Goal: Information Seeking & Learning: Learn about a topic

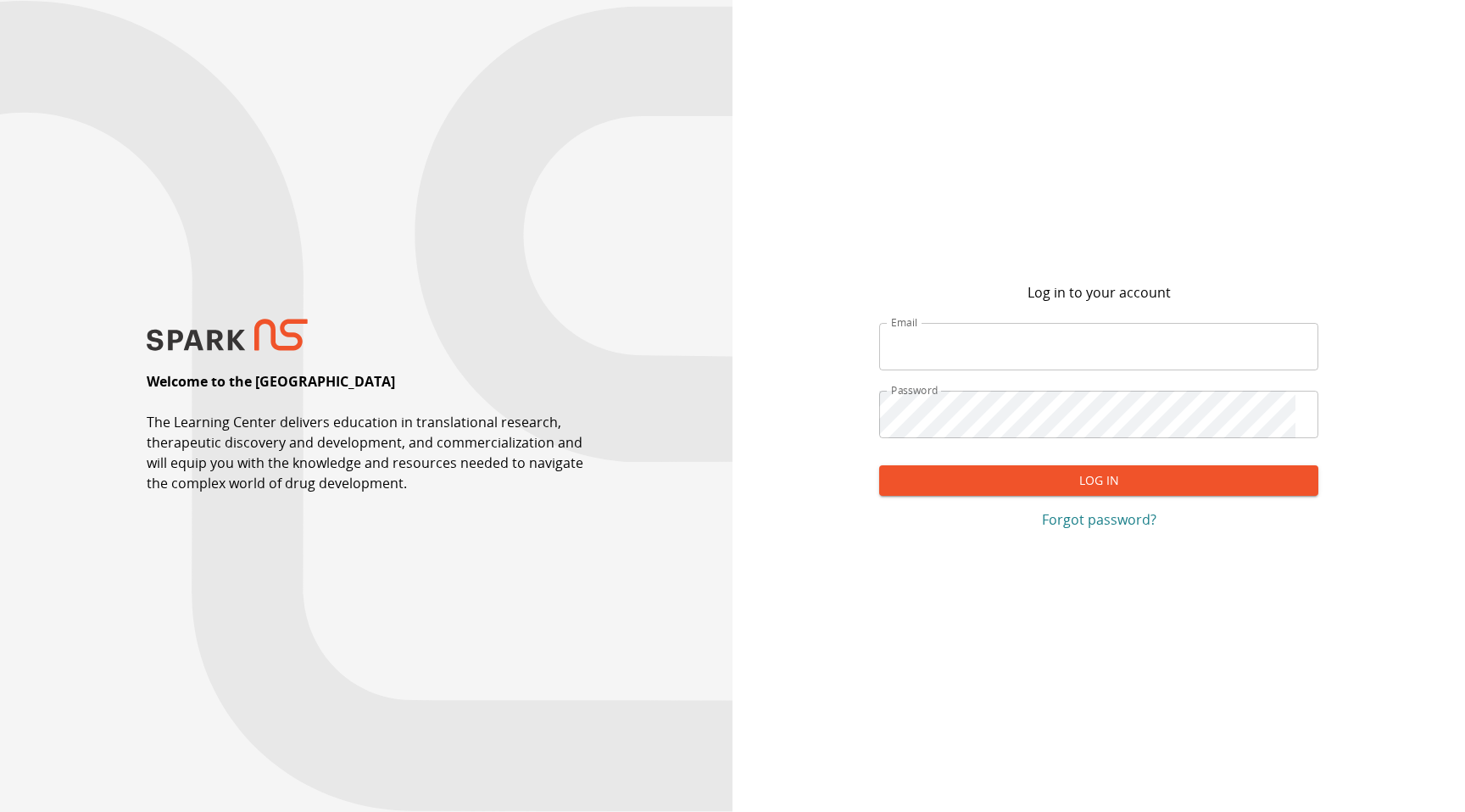
type input "**********"
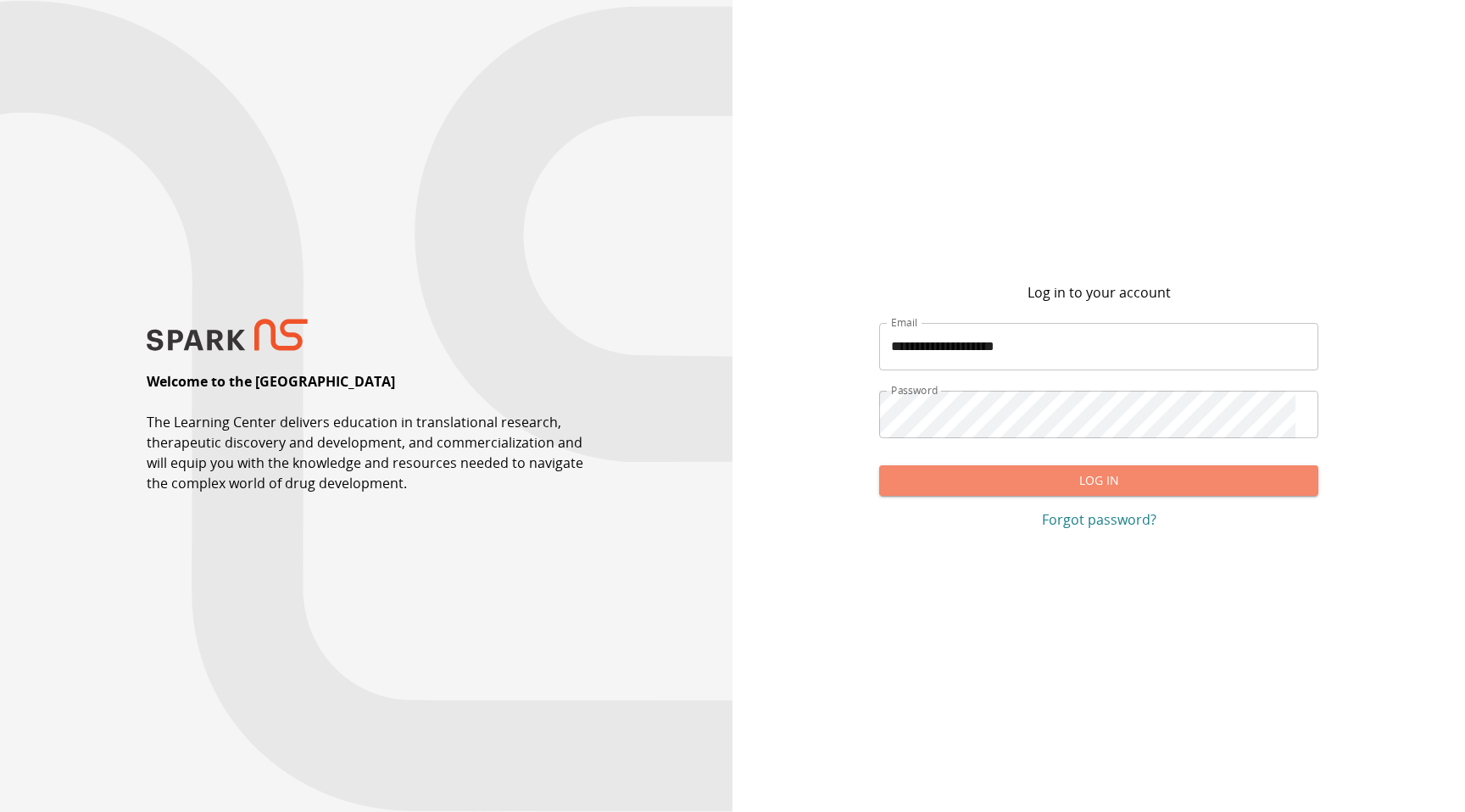
click at [1168, 479] on button "Log In" at bounding box center [1099, 481] width 440 height 32
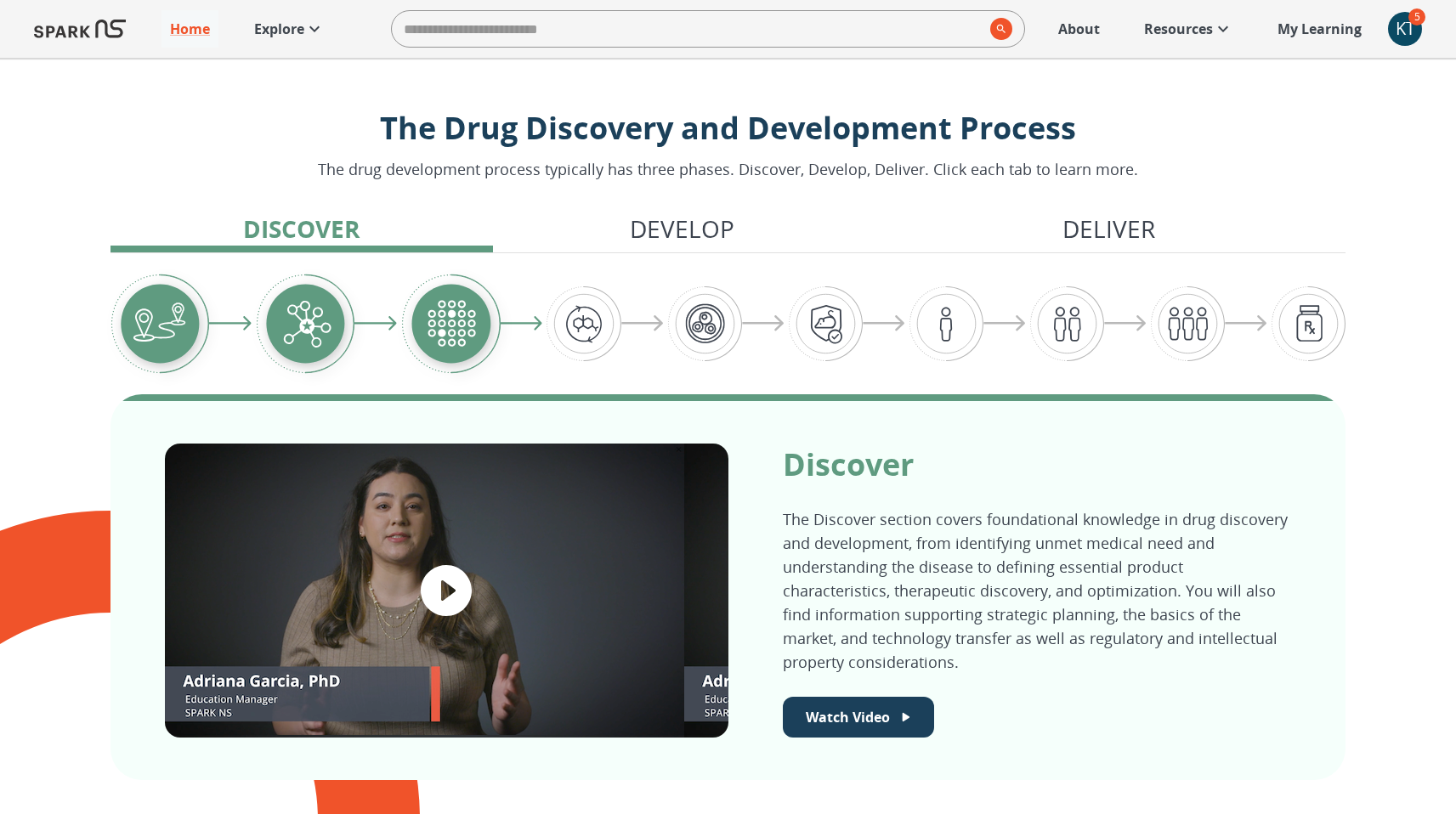
scroll to position [630, 0]
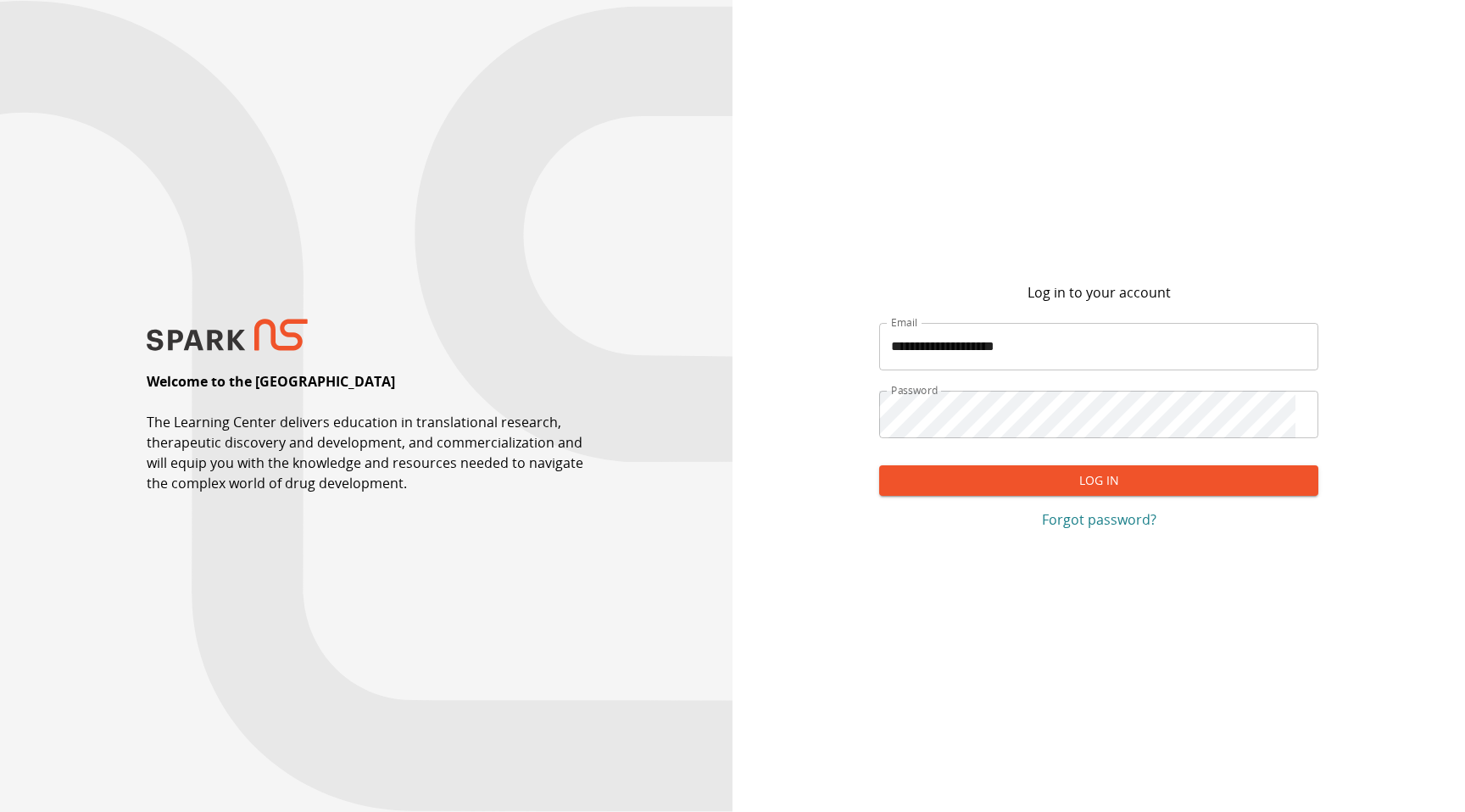
click at [1044, 346] on input "**********" at bounding box center [1099, 346] width 440 height 47
paste input "email"
type input "**********"
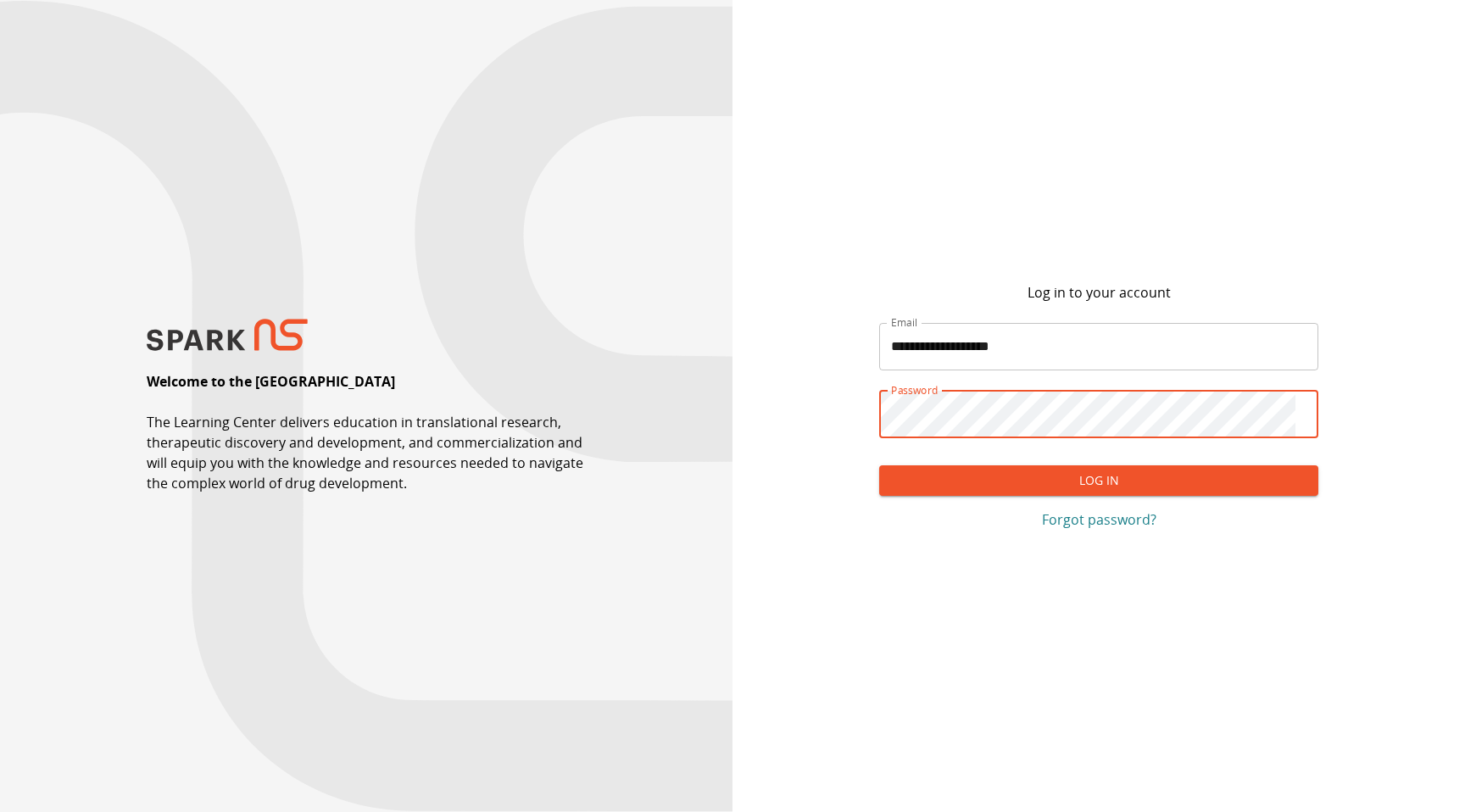
click at [925, 487] on button "Log In" at bounding box center [1099, 481] width 440 height 32
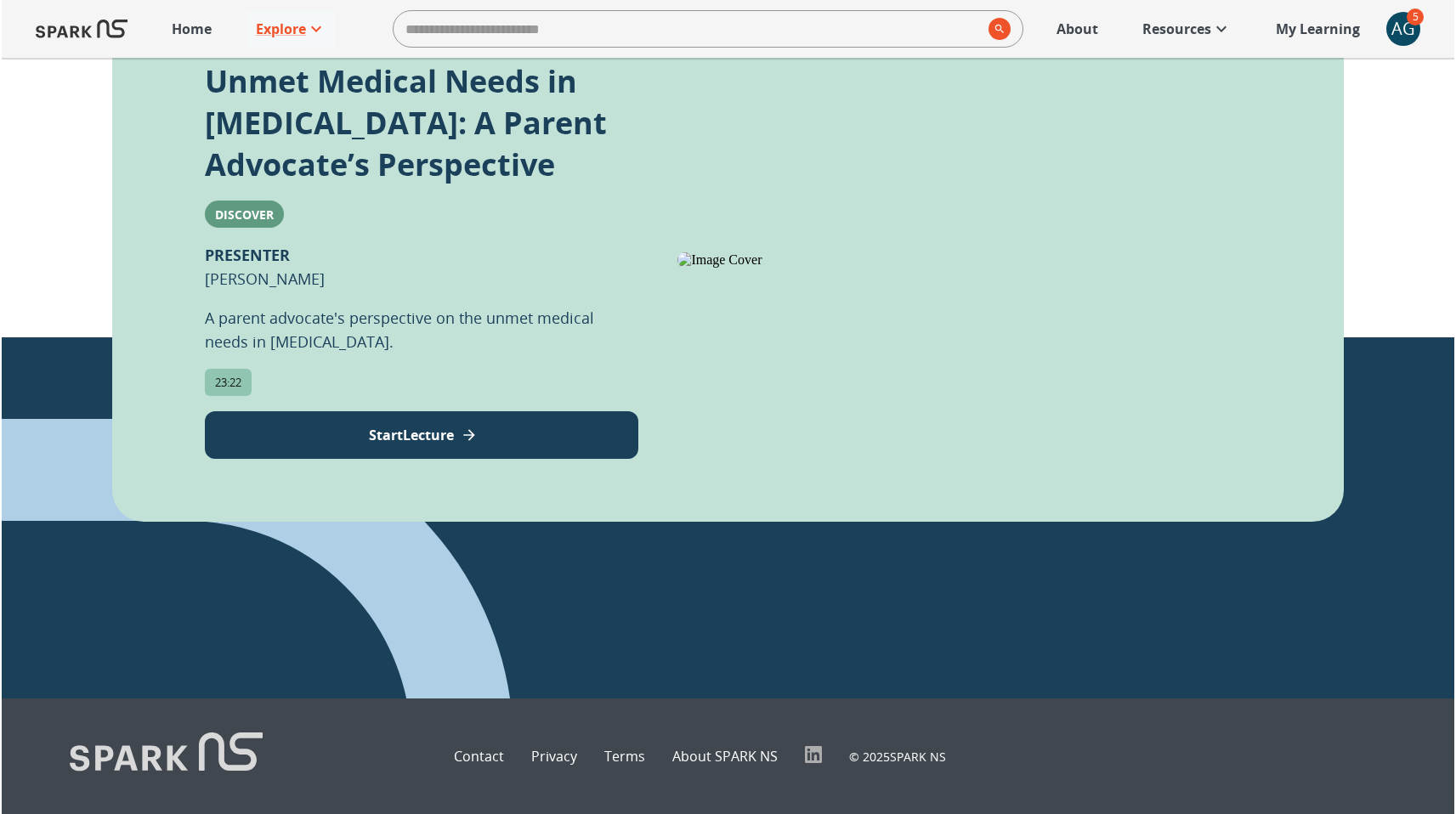
scroll to position [485, 0]
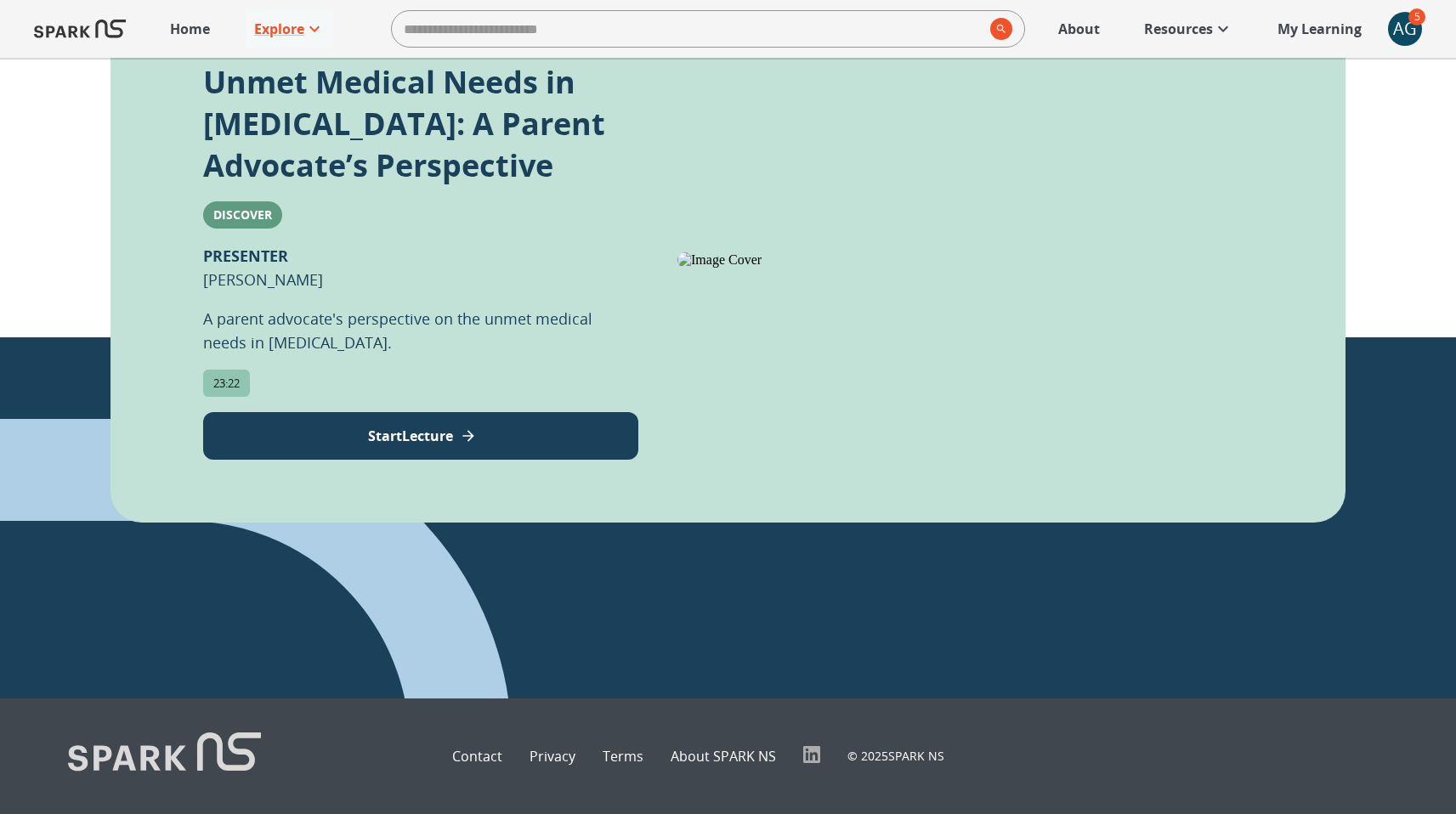
click at [465, 448] on button "Start Lecture" at bounding box center [421, 435] width 435 height 47
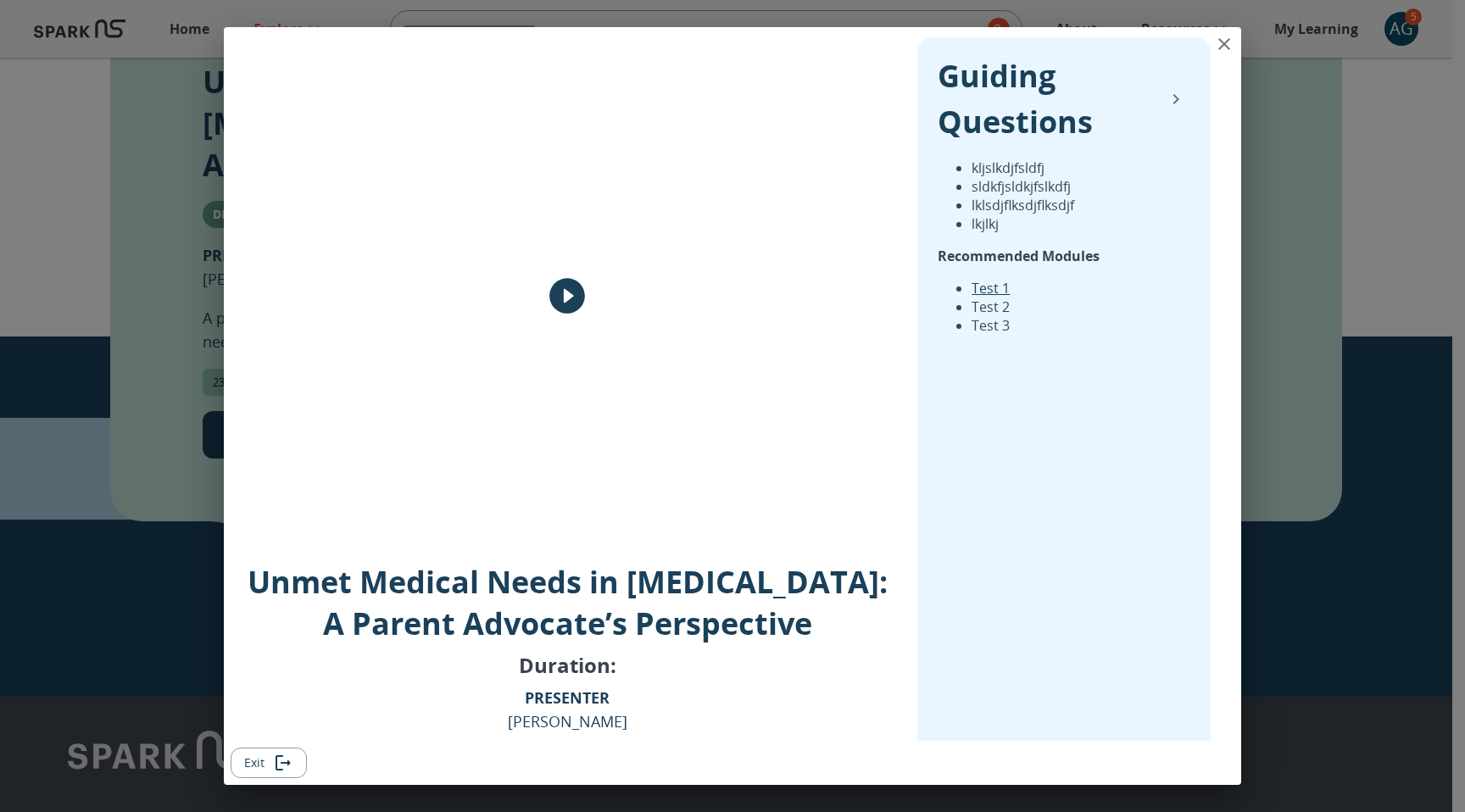
click at [1226, 45] on icon "close" at bounding box center [1224, 44] width 12 height 12
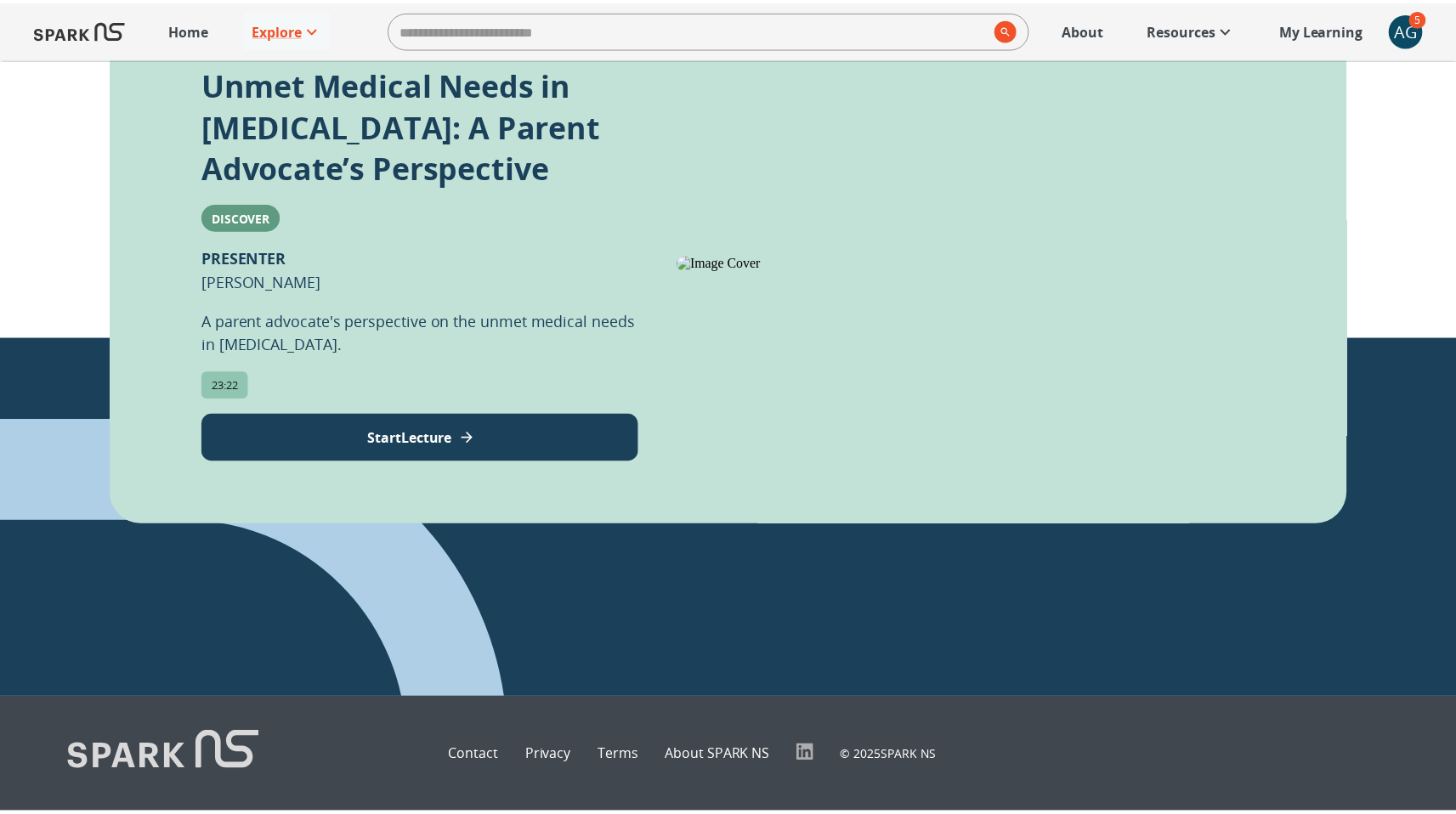
scroll to position [0, 0]
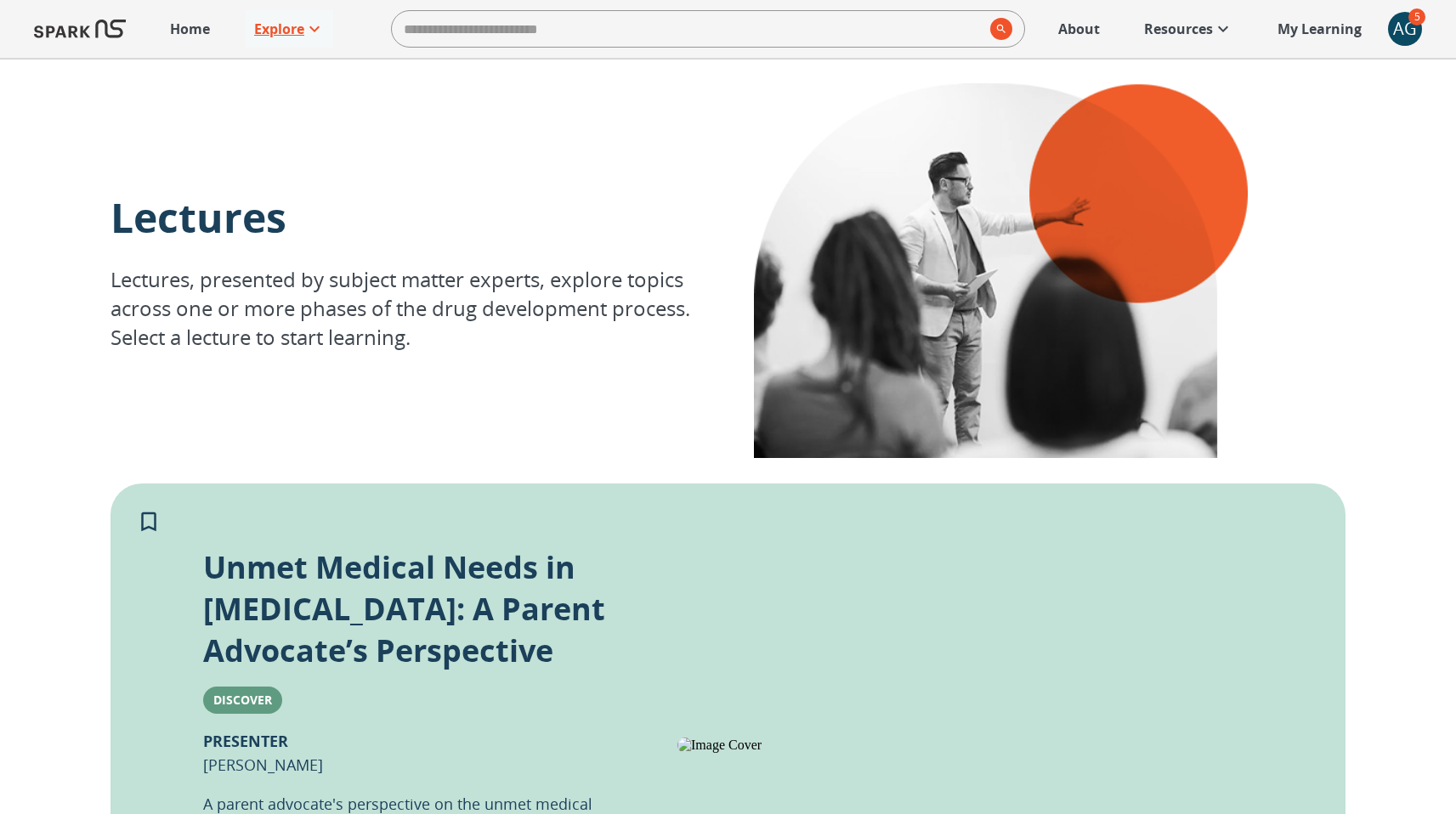
click at [288, 23] on p "Explore" at bounding box center [279, 29] width 50 height 20
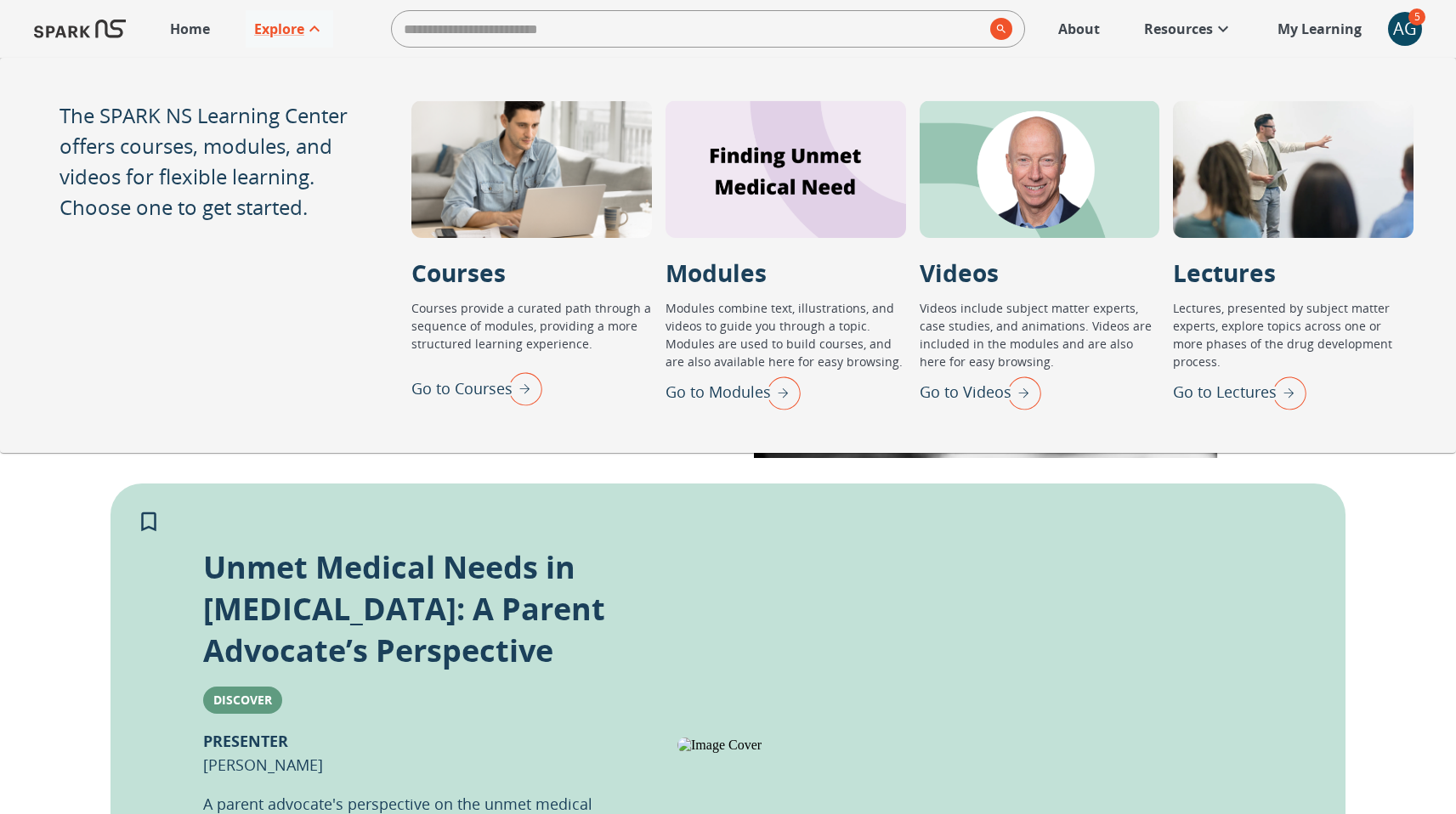
click at [720, 394] on p "Go to Modules" at bounding box center [718, 392] width 105 height 23
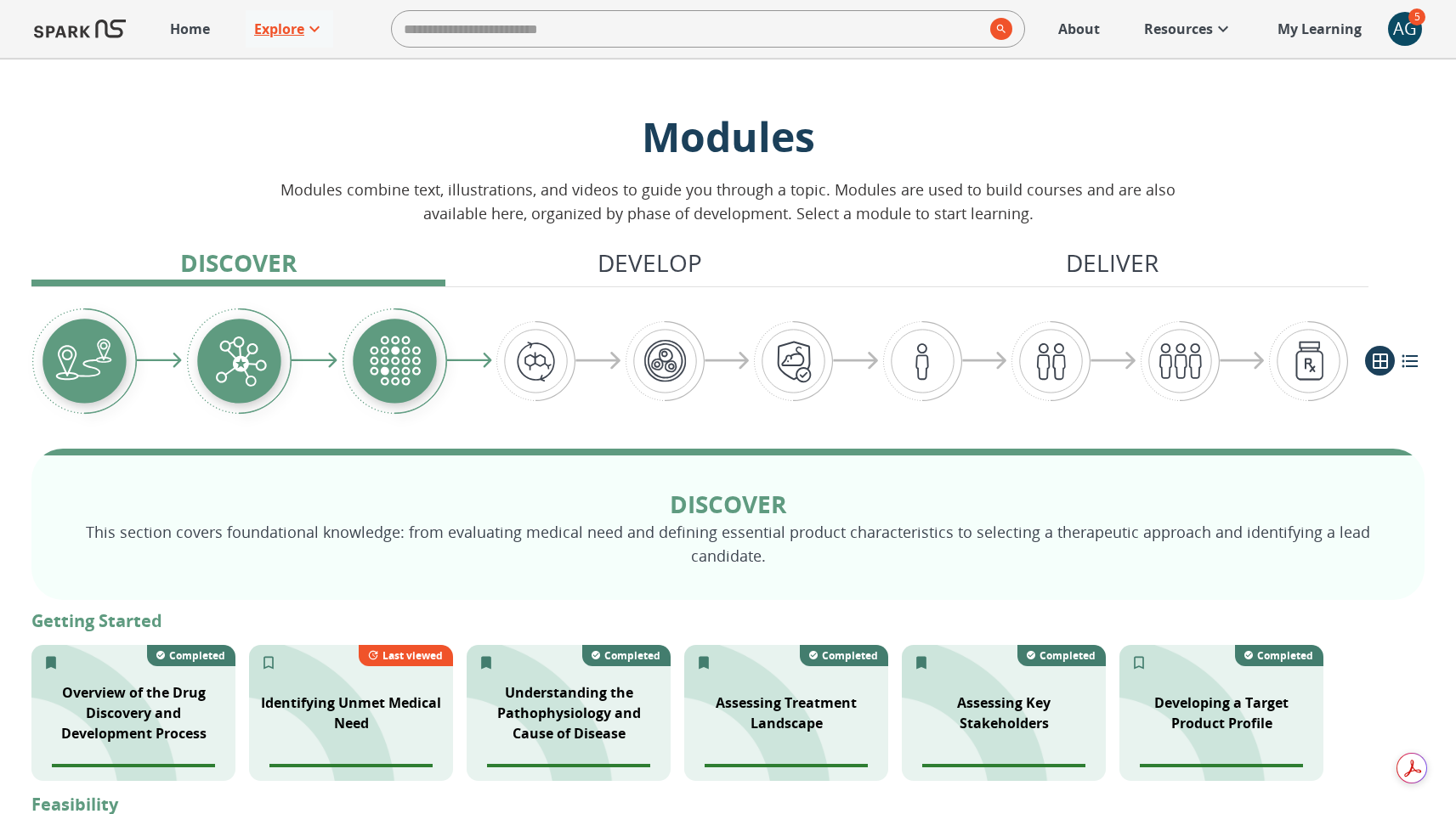
click at [284, 31] on p "Explore" at bounding box center [279, 29] width 50 height 20
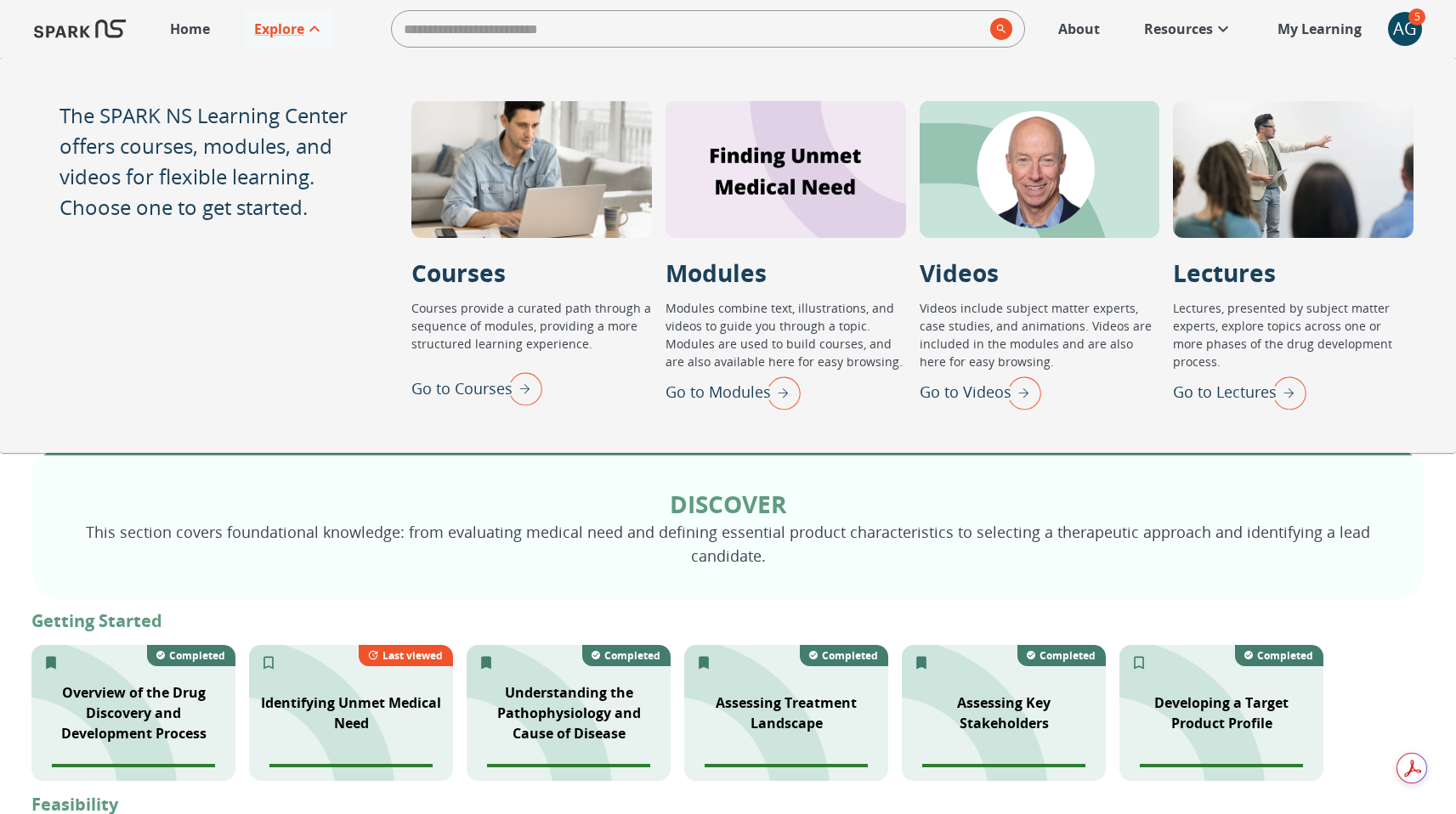
click at [482, 395] on p "Go to Courses" at bounding box center [462, 388] width 101 height 23
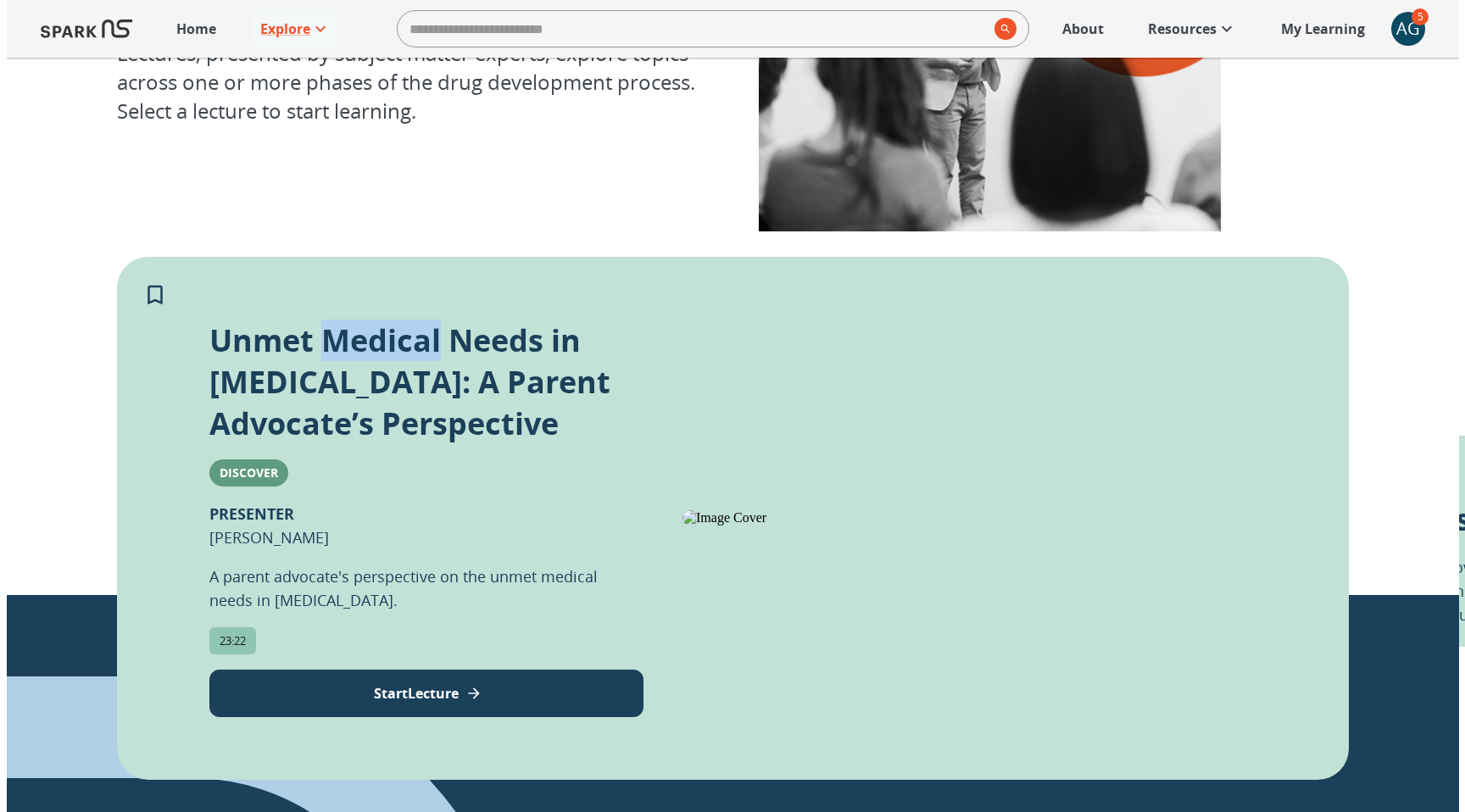
scroll to position [235, 0]
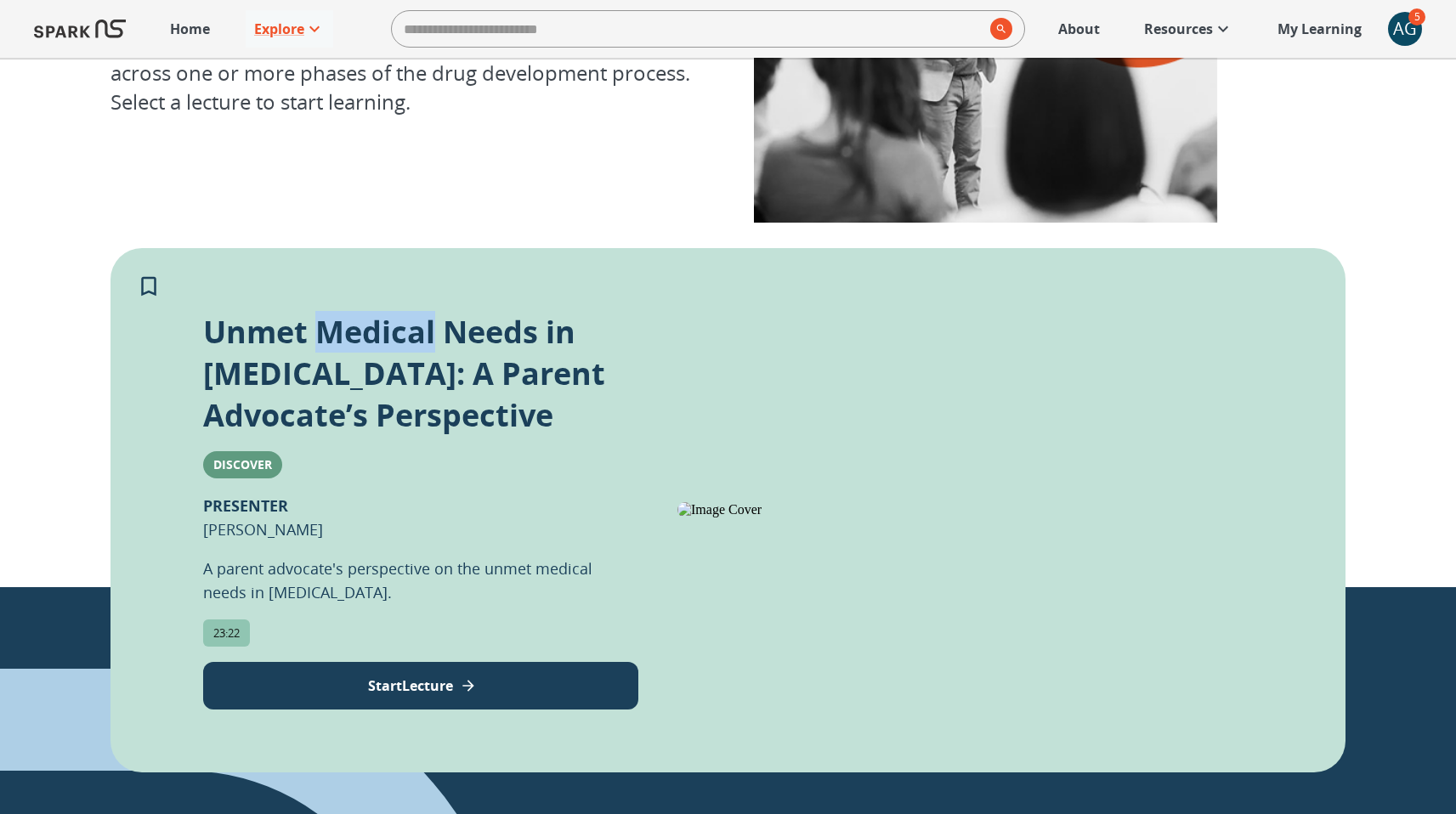
click at [484, 679] on button "Start Lecture" at bounding box center [421, 685] width 435 height 47
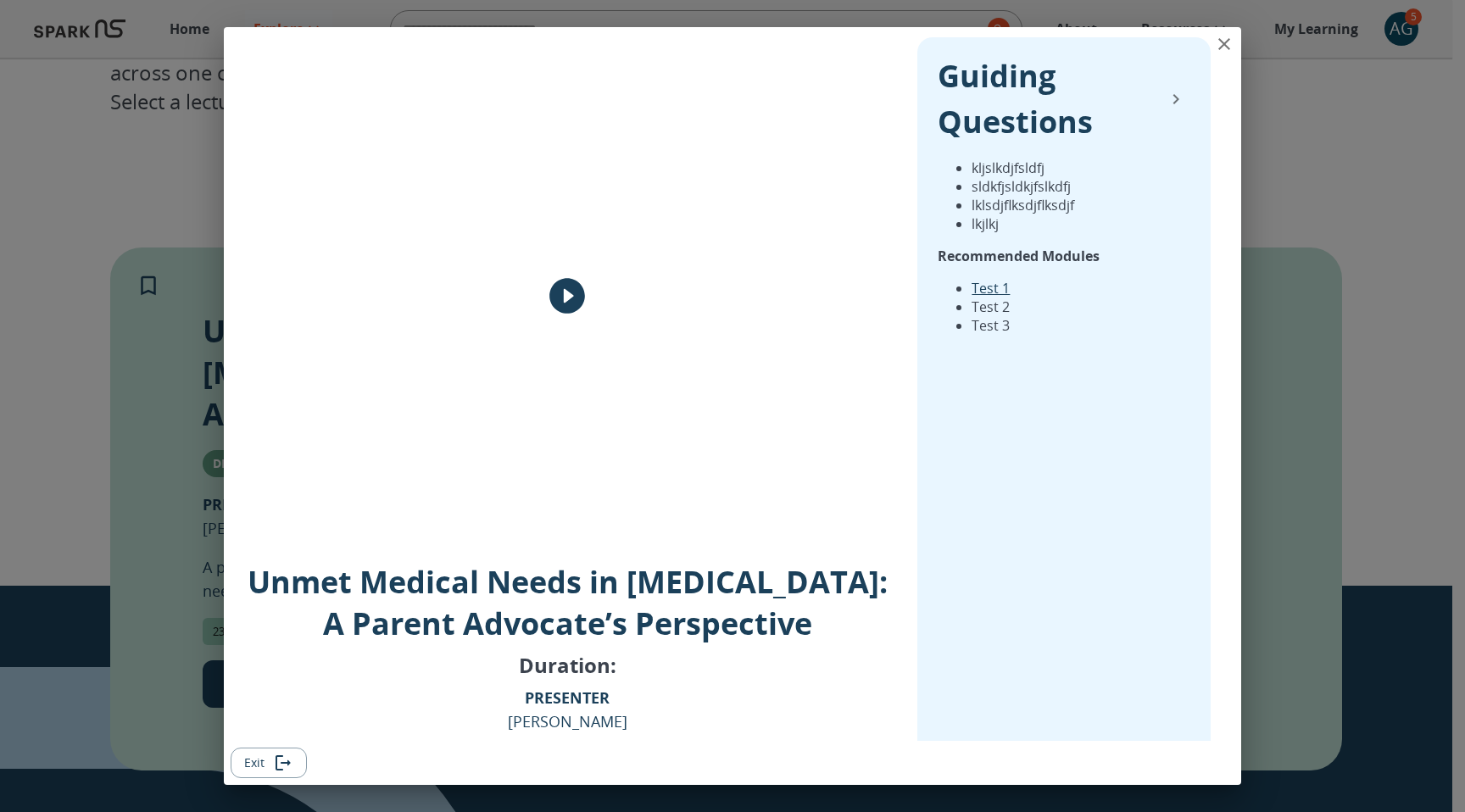
click at [567, 288] on icon "play" at bounding box center [567, 296] width 35 height 35
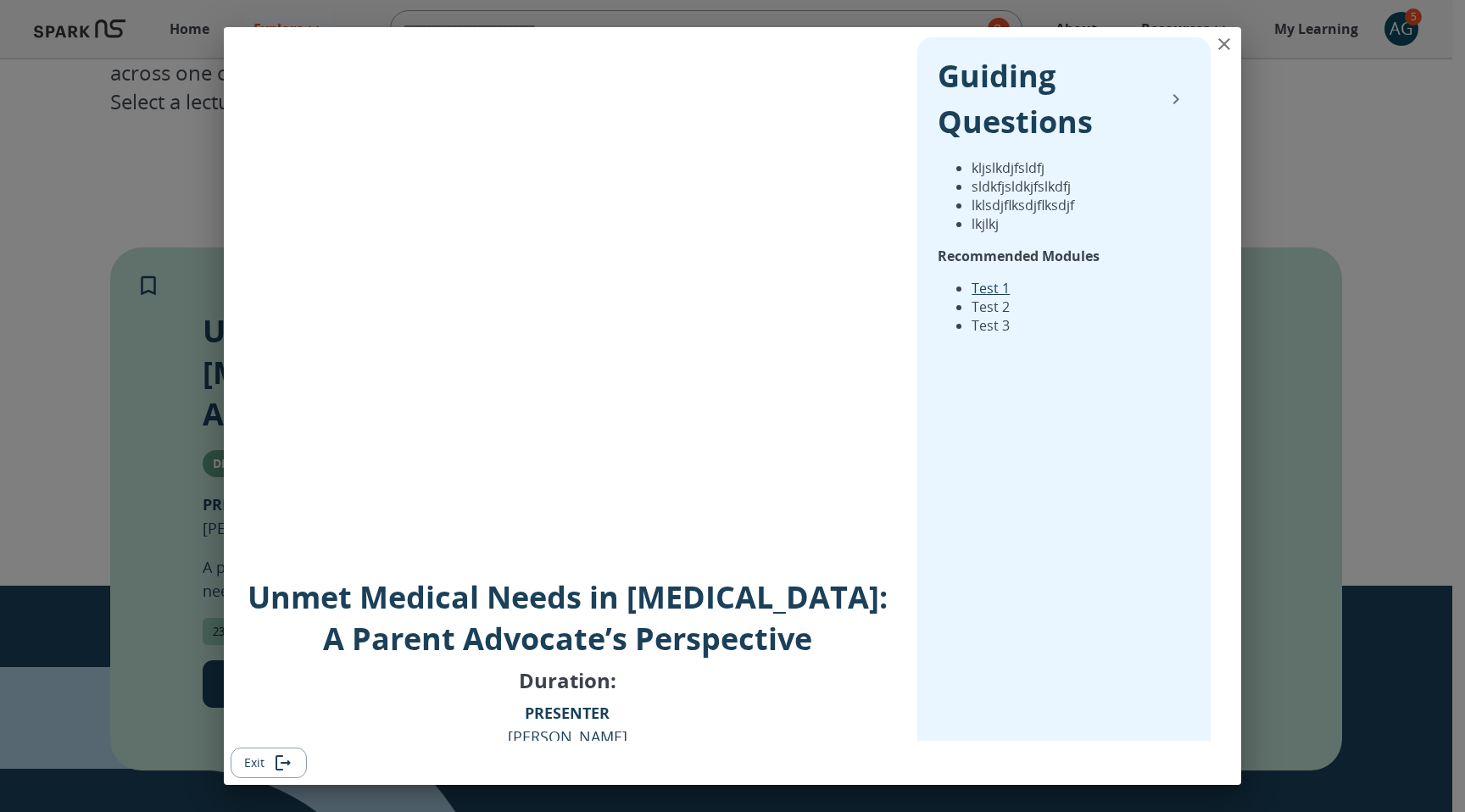
click at [976, 283] on link "Test 1" at bounding box center [990, 288] width 38 height 19
click at [1229, 45] on icon "close" at bounding box center [1224, 44] width 20 height 20
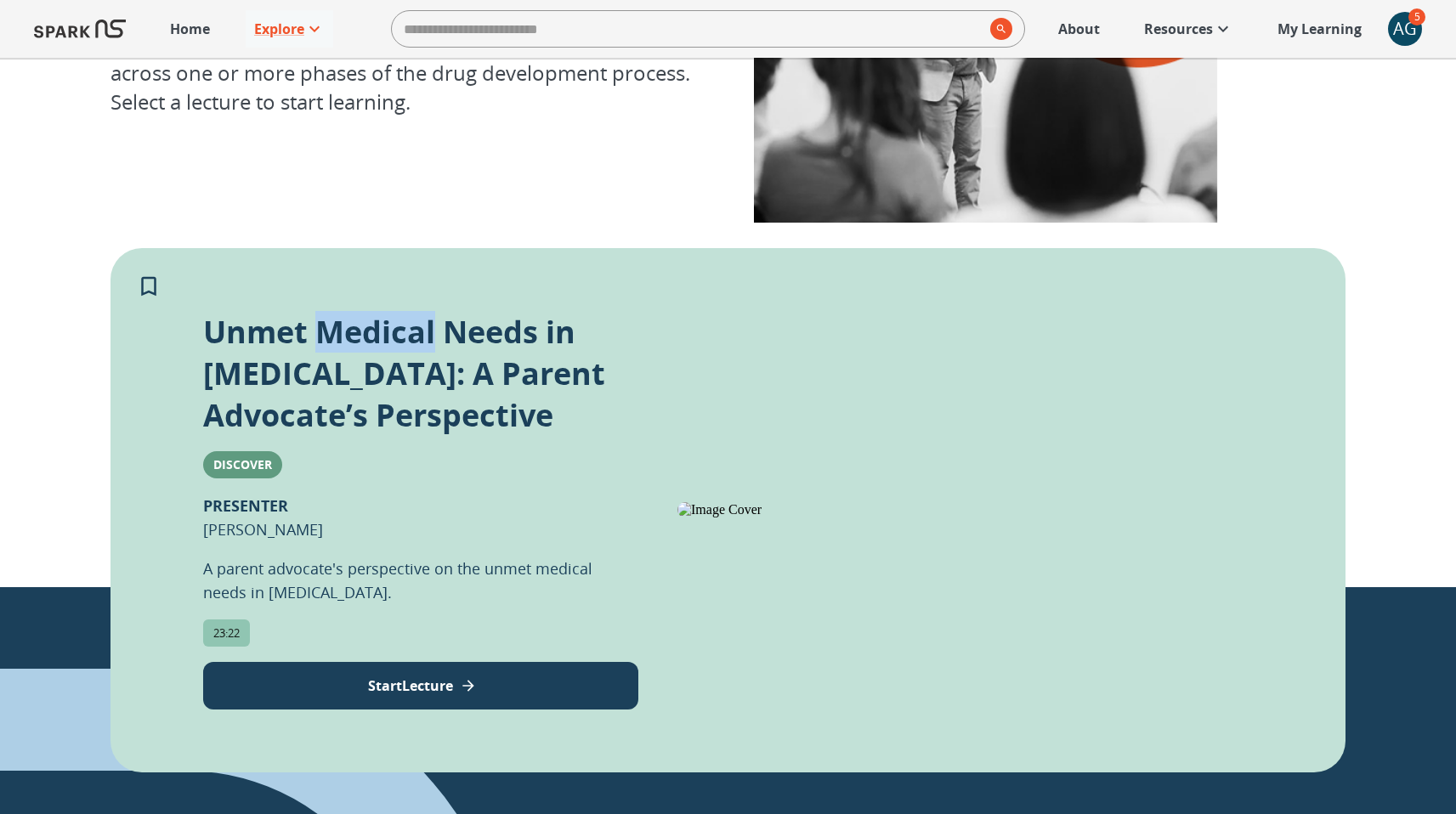
click at [537, 699] on button "Start Lecture" at bounding box center [421, 685] width 435 height 47
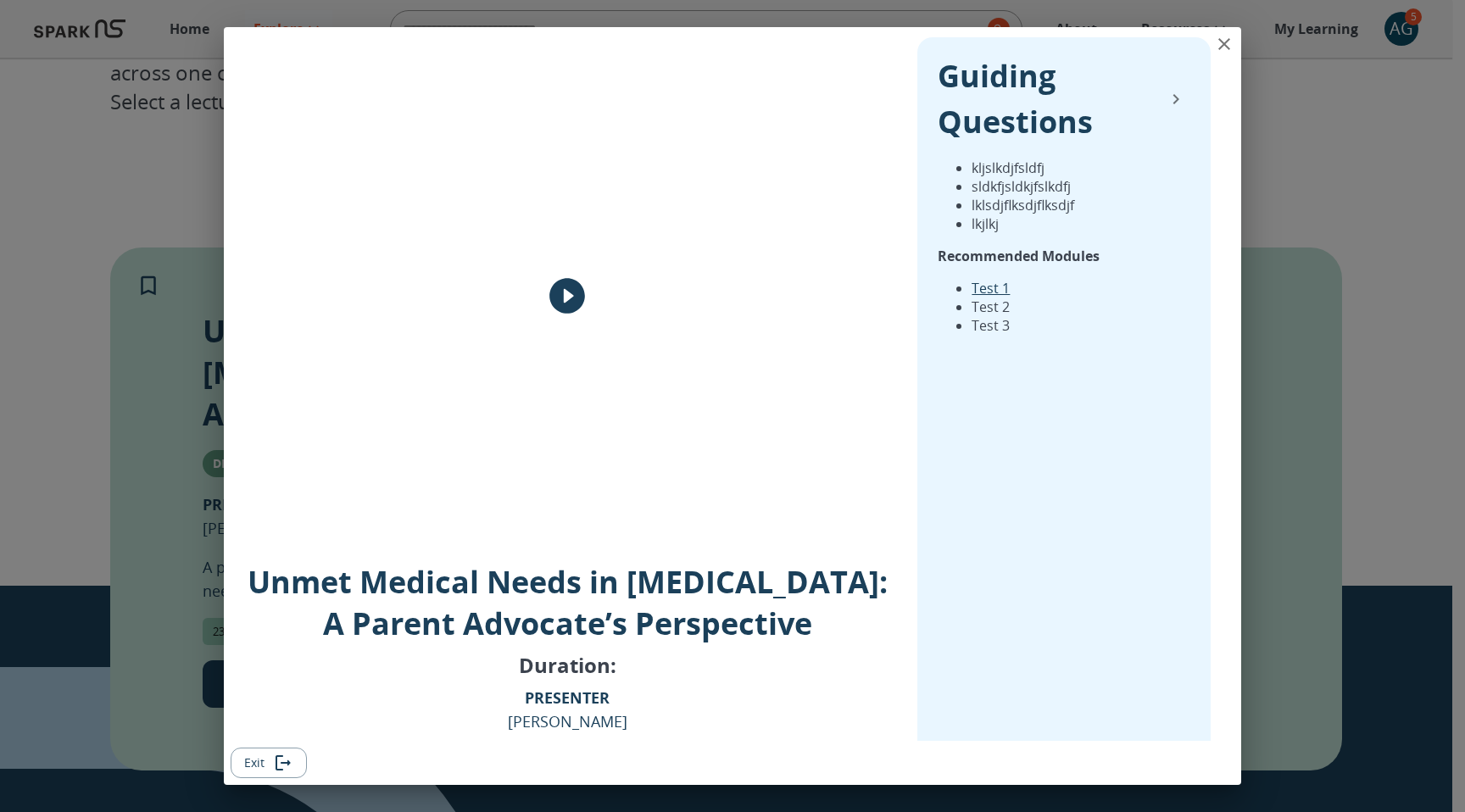
click at [1167, 96] on icon "collapse" at bounding box center [1176, 99] width 20 height 20
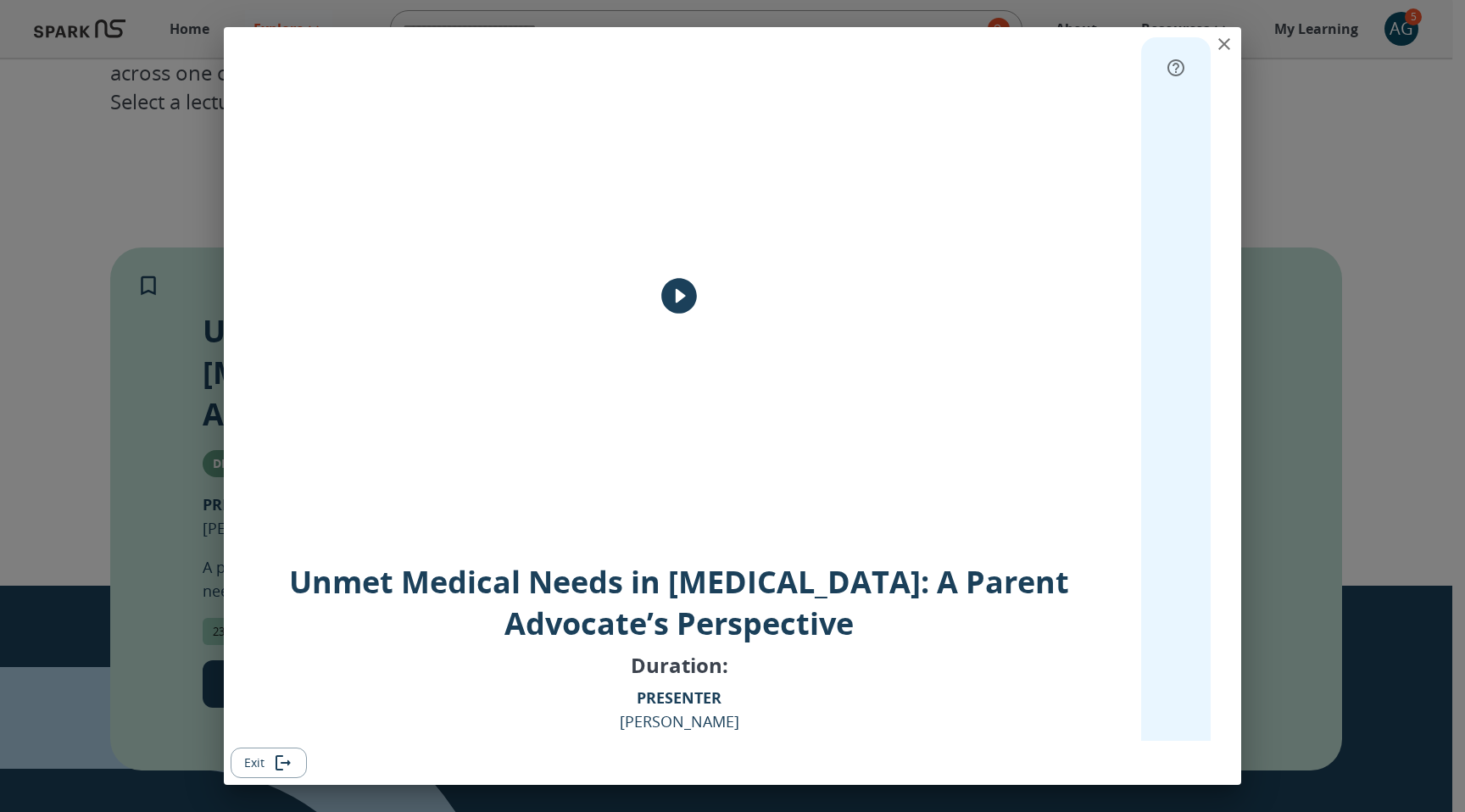
click at [1166, 70] on icon "expand" at bounding box center [1176, 68] width 20 height 20
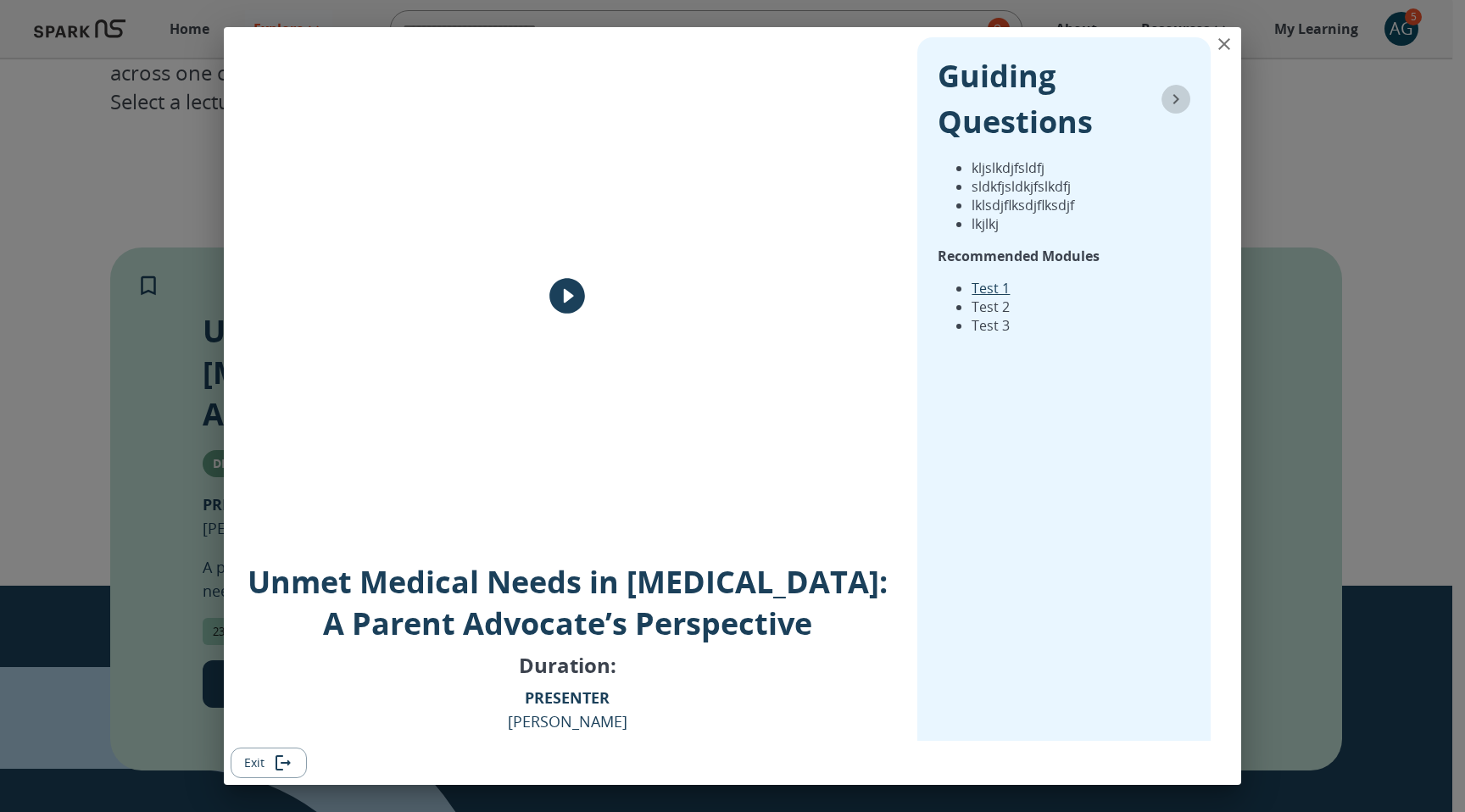
click at [1166, 97] on icon "collapse" at bounding box center [1176, 99] width 20 height 20
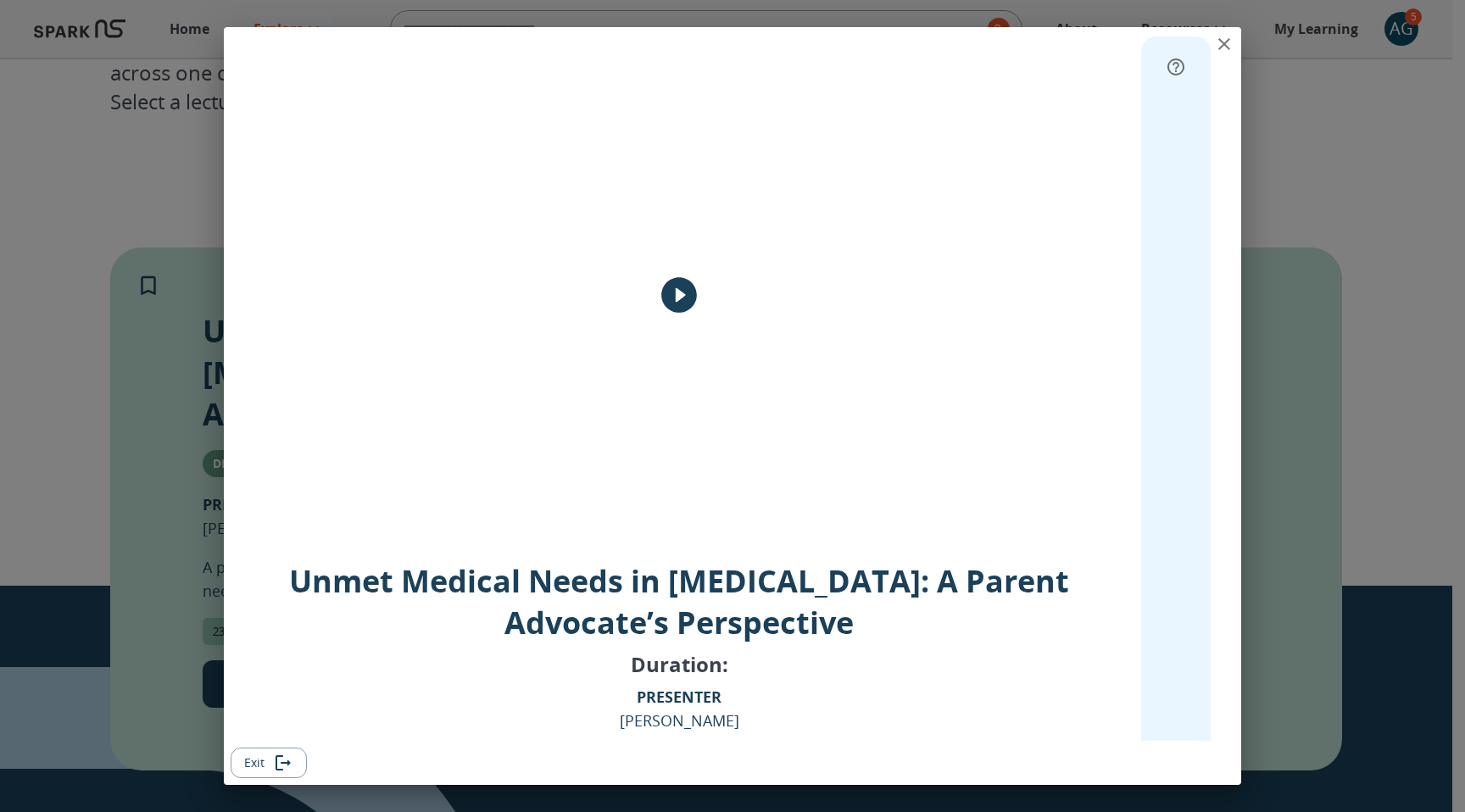
scroll to position [0, 0]
click at [1166, 75] on icon "expand" at bounding box center [1176, 68] width 20 height 20
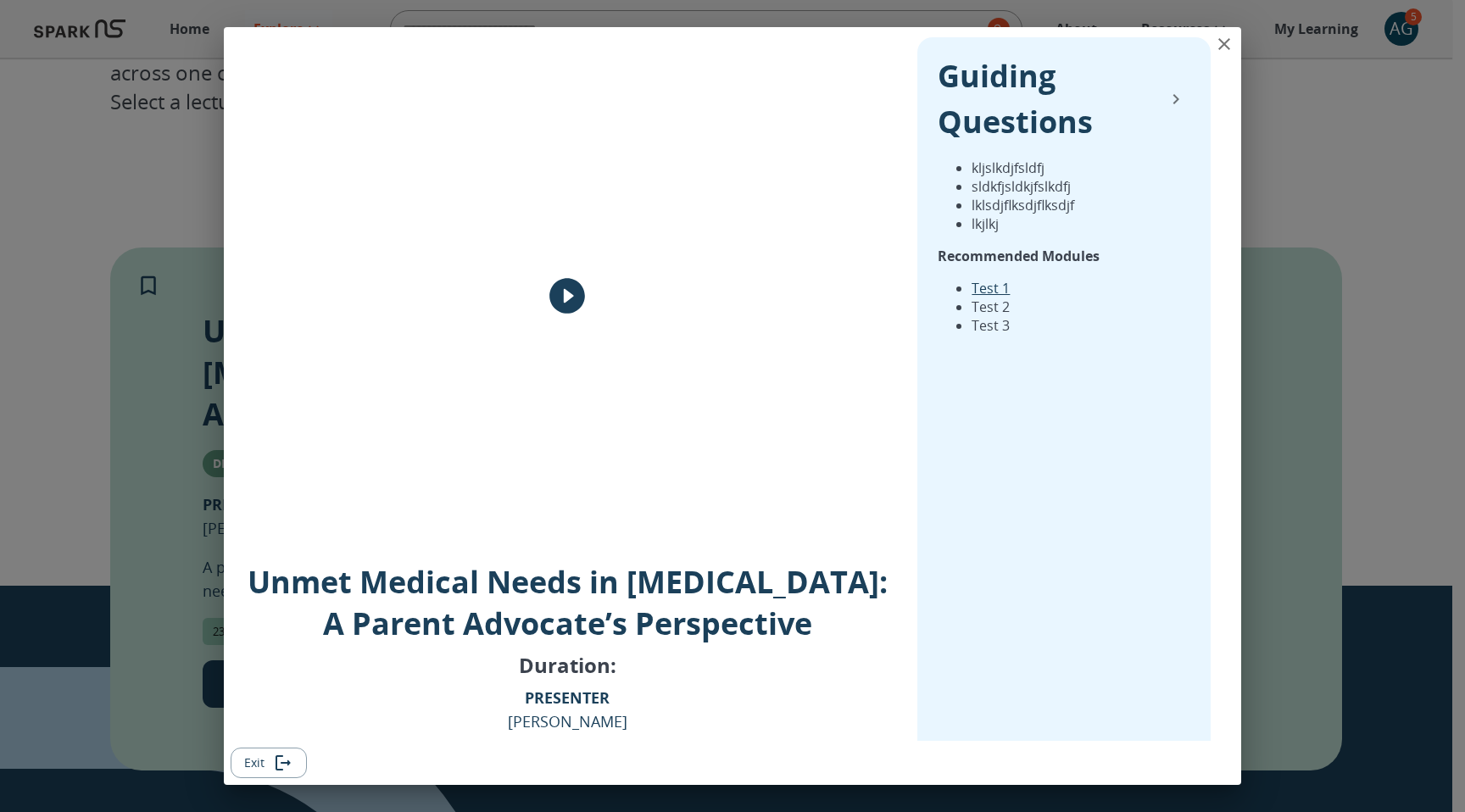
click at [1215, 44] on icon "close" at bounding box center [1224, 44] width 20 height 20
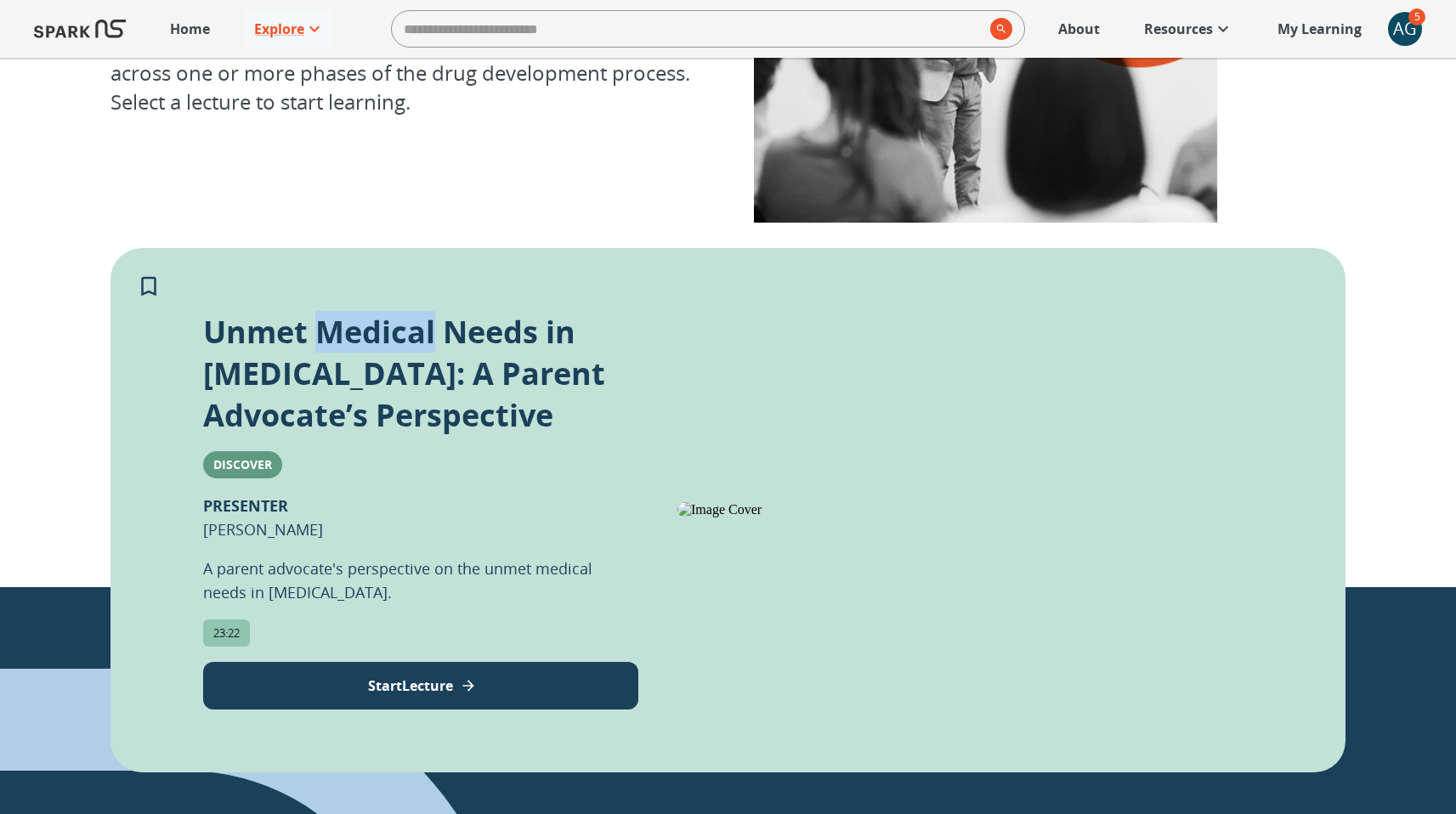
click at [522, 694] on button "Start Lecture" at bounding box center [421, 685] width 435 height 47
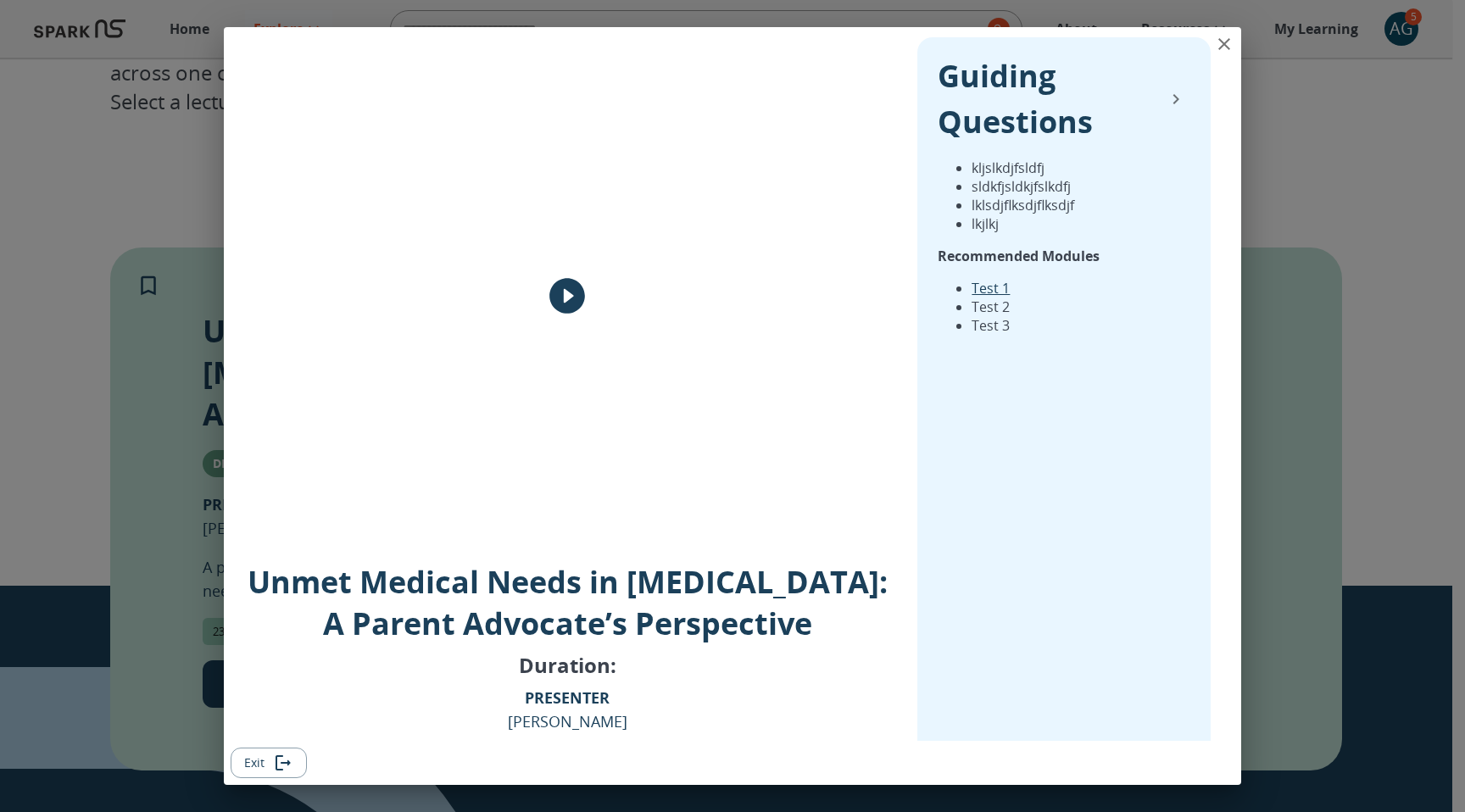
click at [1168, 99] on icon "collapse" at bounding box center [1176, 99] width 20 height 20
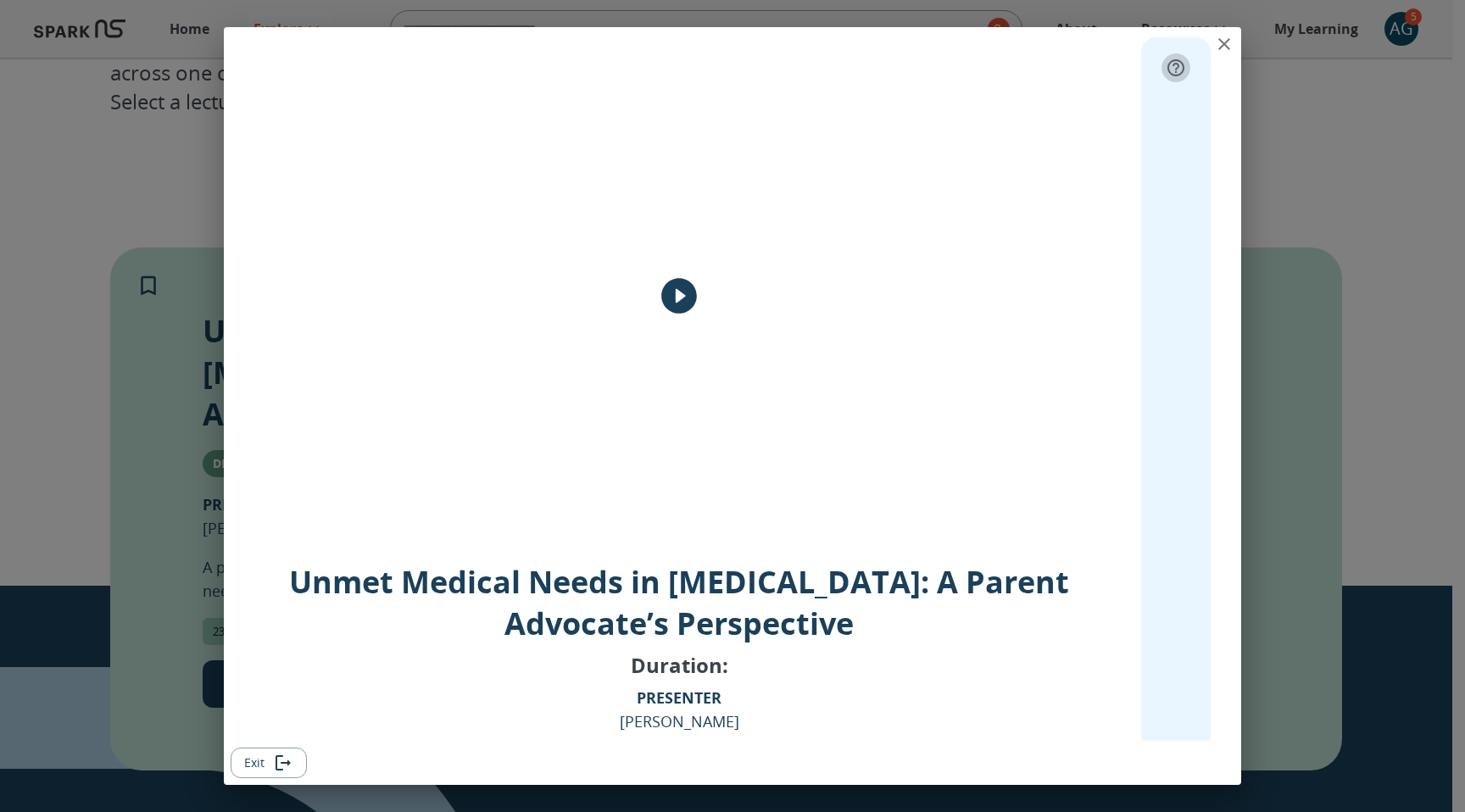
click at [1166, 61] on icon "expand" at bounding box center [1176, 68] width 20 height 20
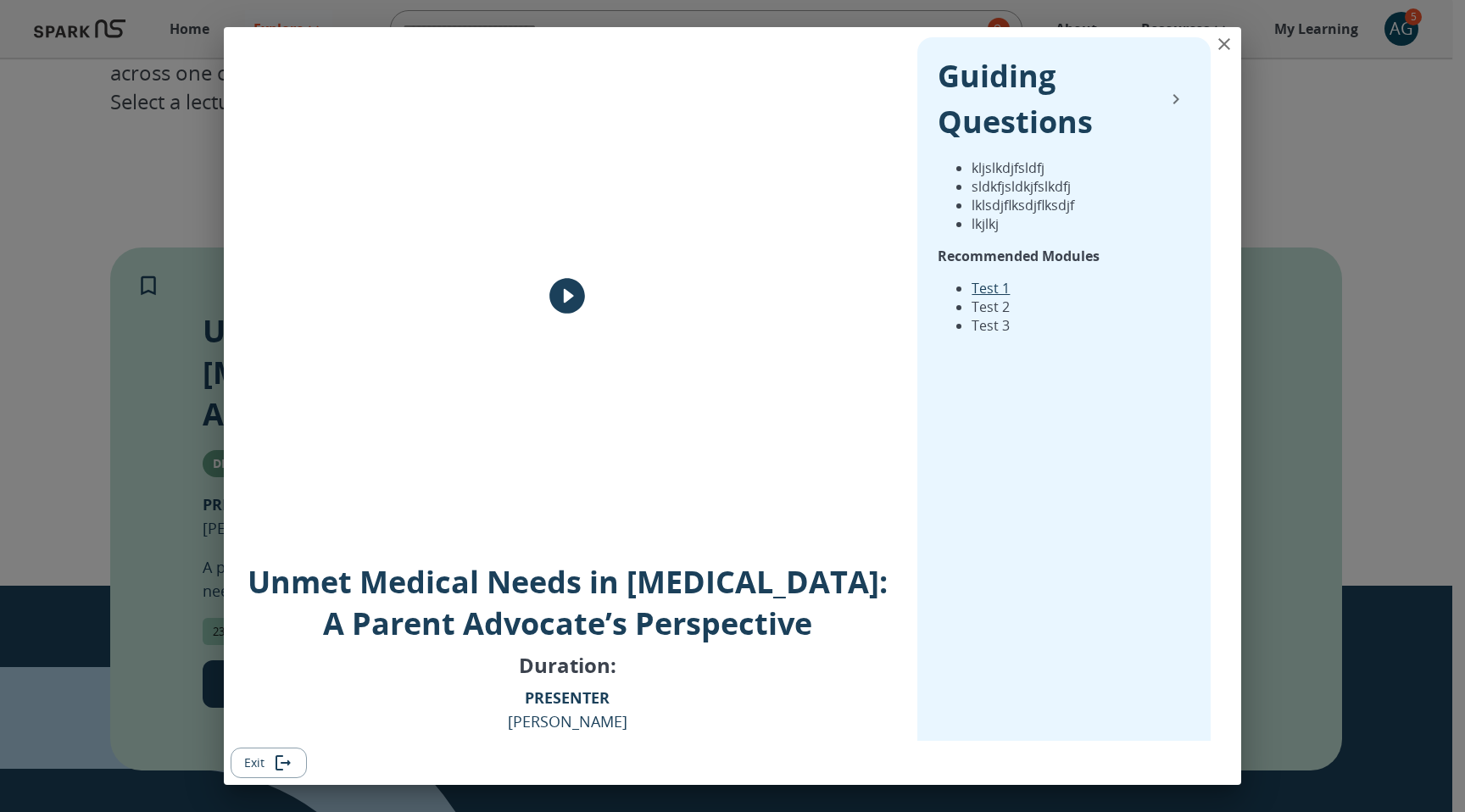
click at [1161, 61] on div "Guiding Questions" at bounding box center [1064, 99] width 252 height 92
click at [1166, 107] on icon "collapse" at bounding box center [1176, 99] width 20 height 20
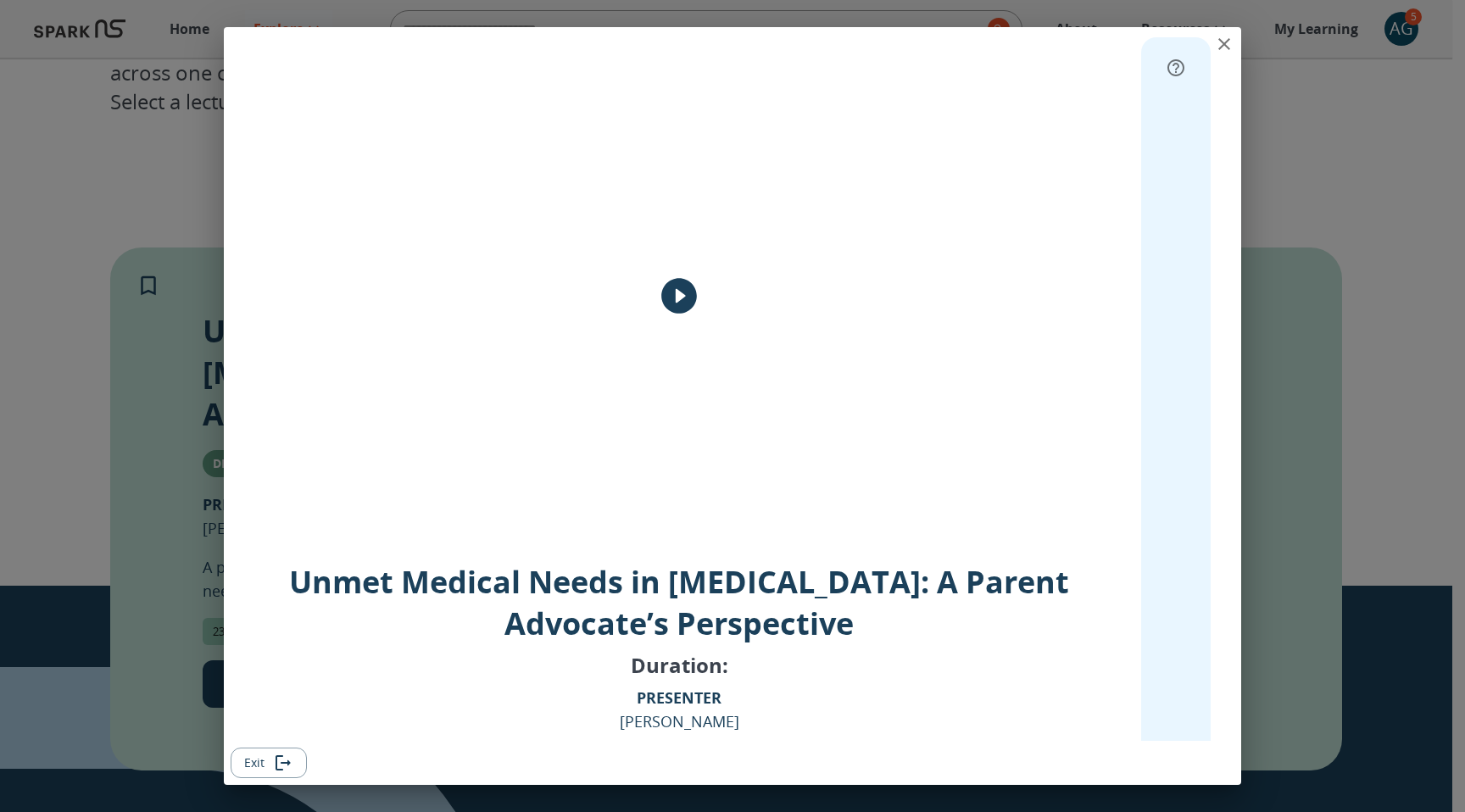
click at [1166, 71] on icon "expand" at bounding box center [1176, 68] width 20 height 20
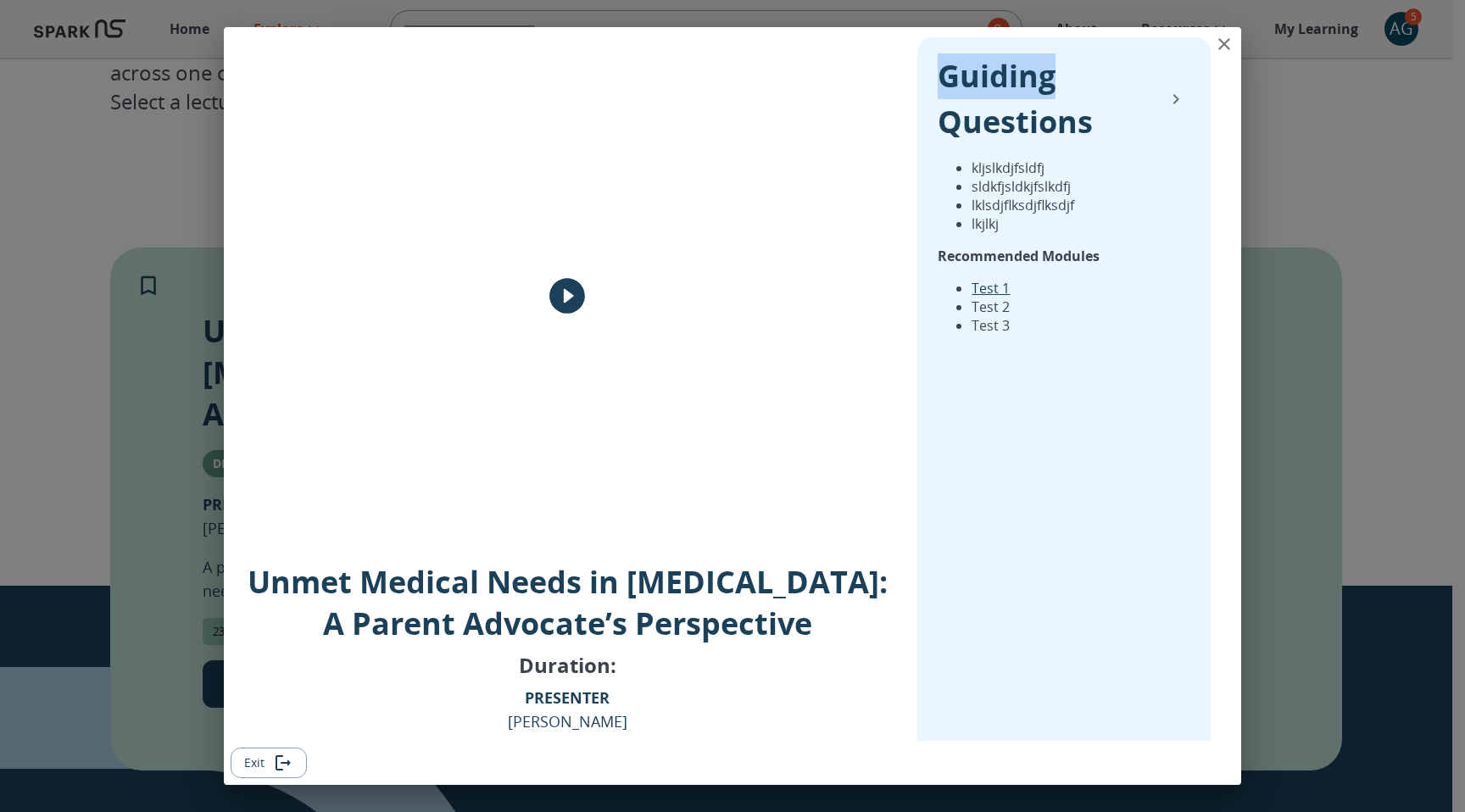
click at [1169, 99] on icon "collapse" at bounding box center [1176, 99] width 20 height 20
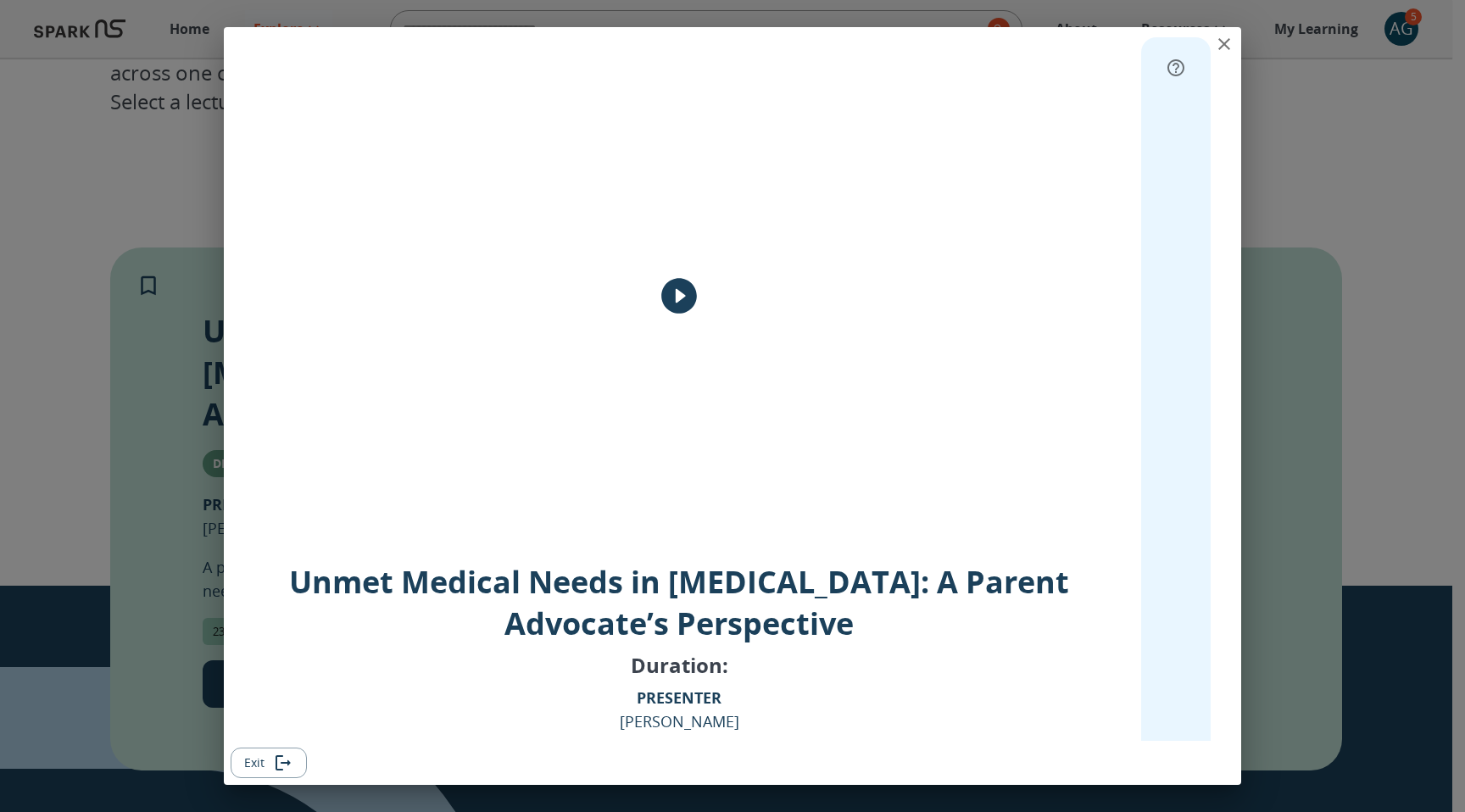
click at [1168, 71] on icon "expand" at bounding box center [1176, 68] width 17 height 17
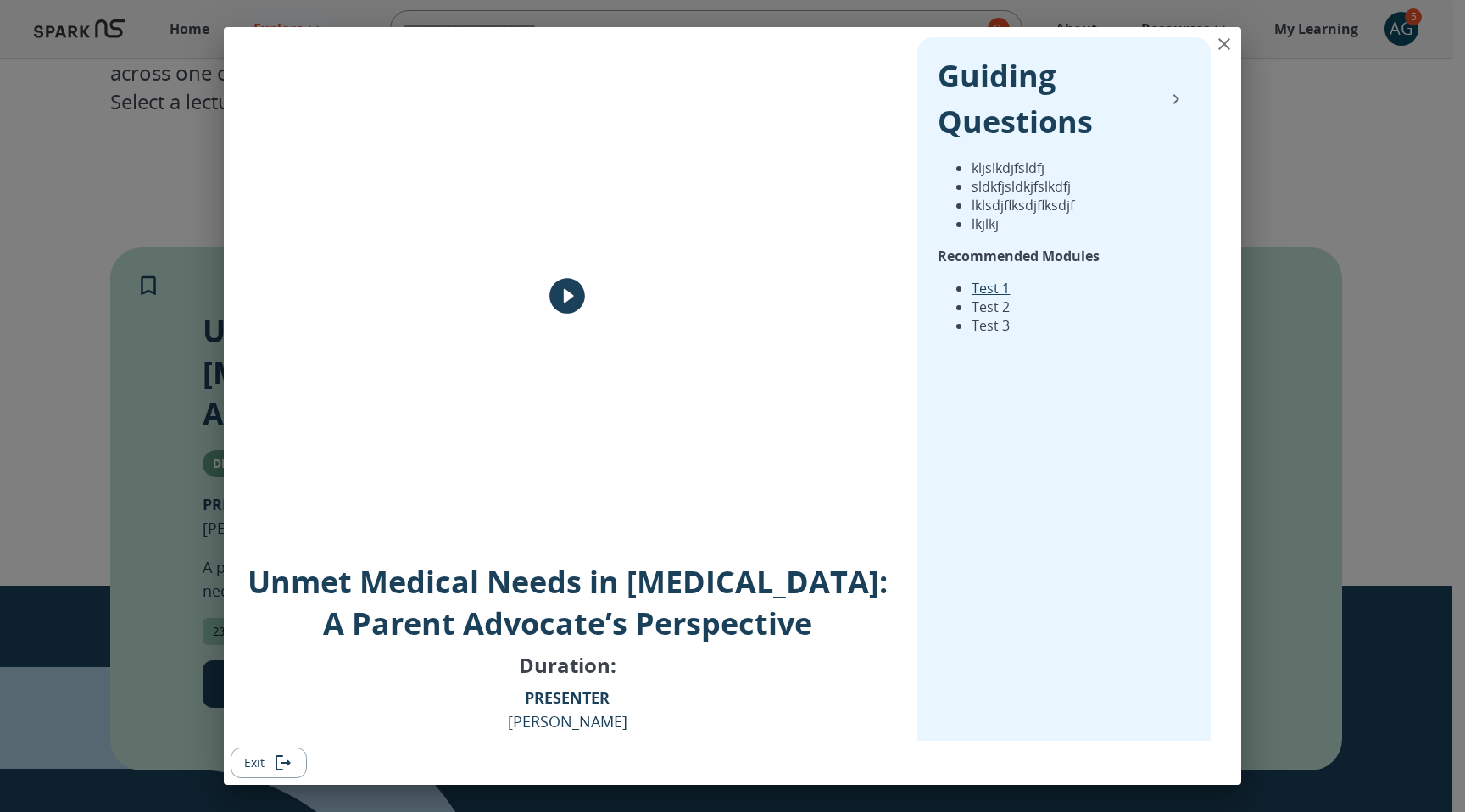
click at [1169, 94] on icon "collapse" at bounding box center [1176, 99] width 20 height 20
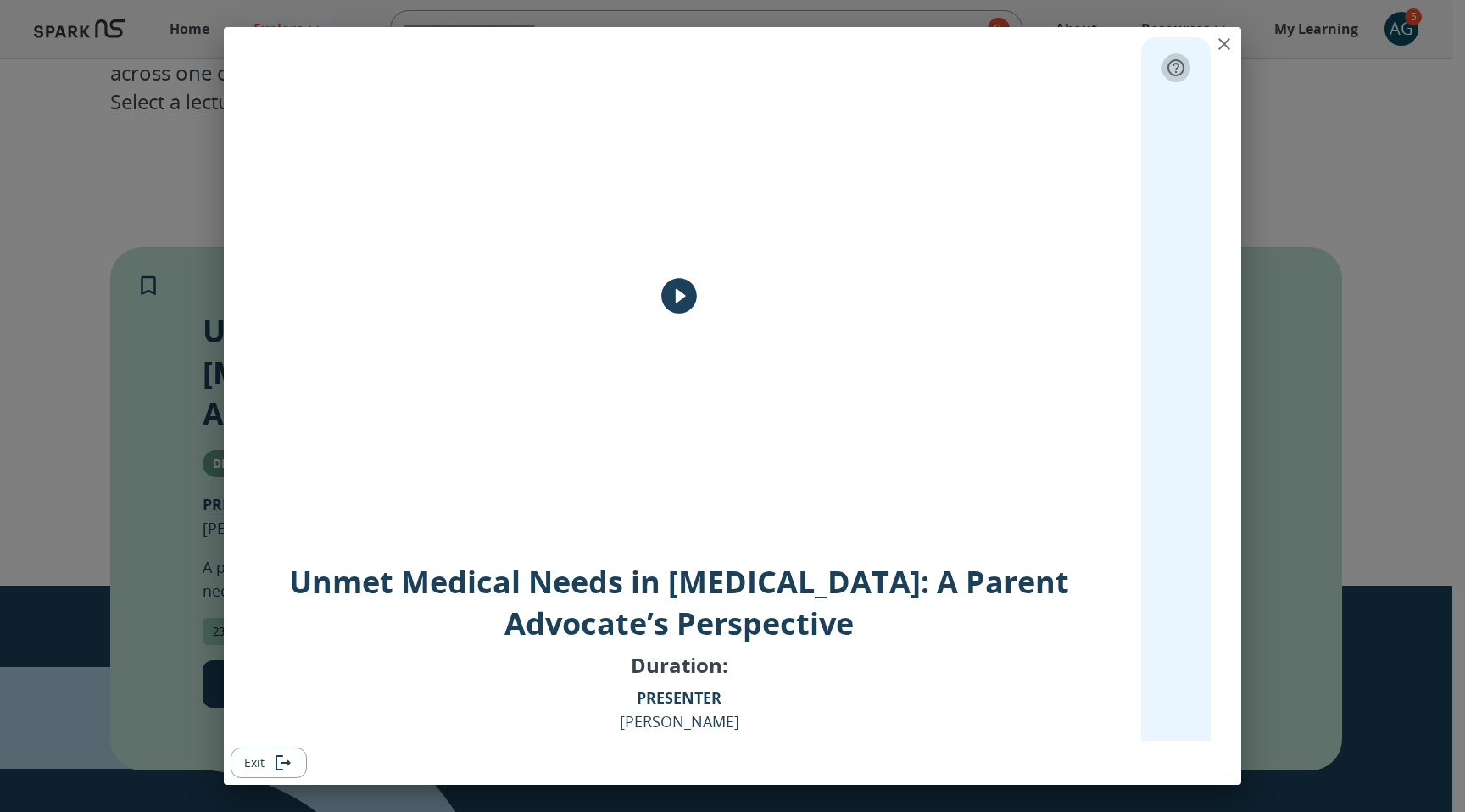
click at [1168, 70] on icon "expand" at bounding box center [1176, 68] width 20 height 20
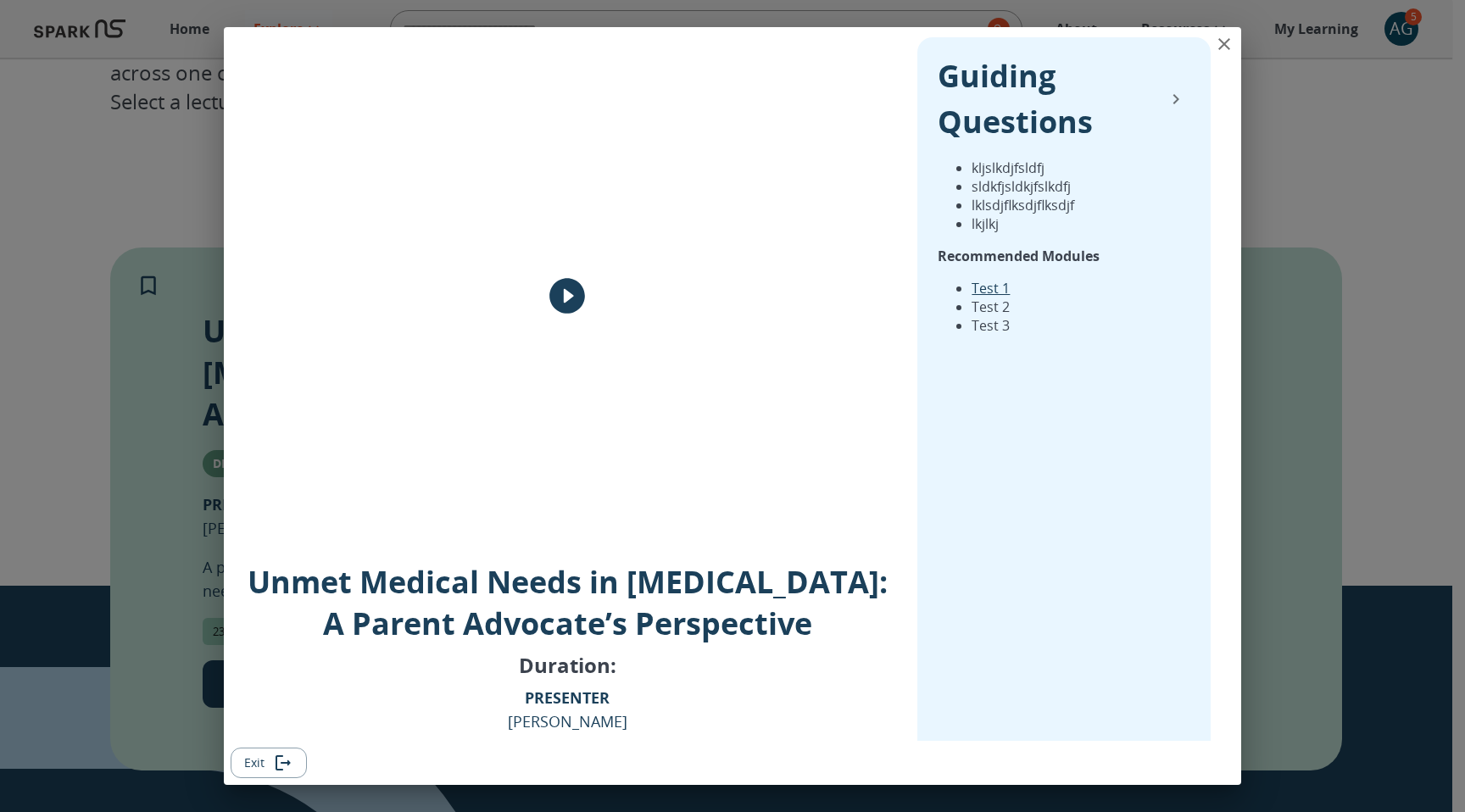
click at [1166, 94] on icon "collapse" at bounding box center [1176, 99] width 20 height 20
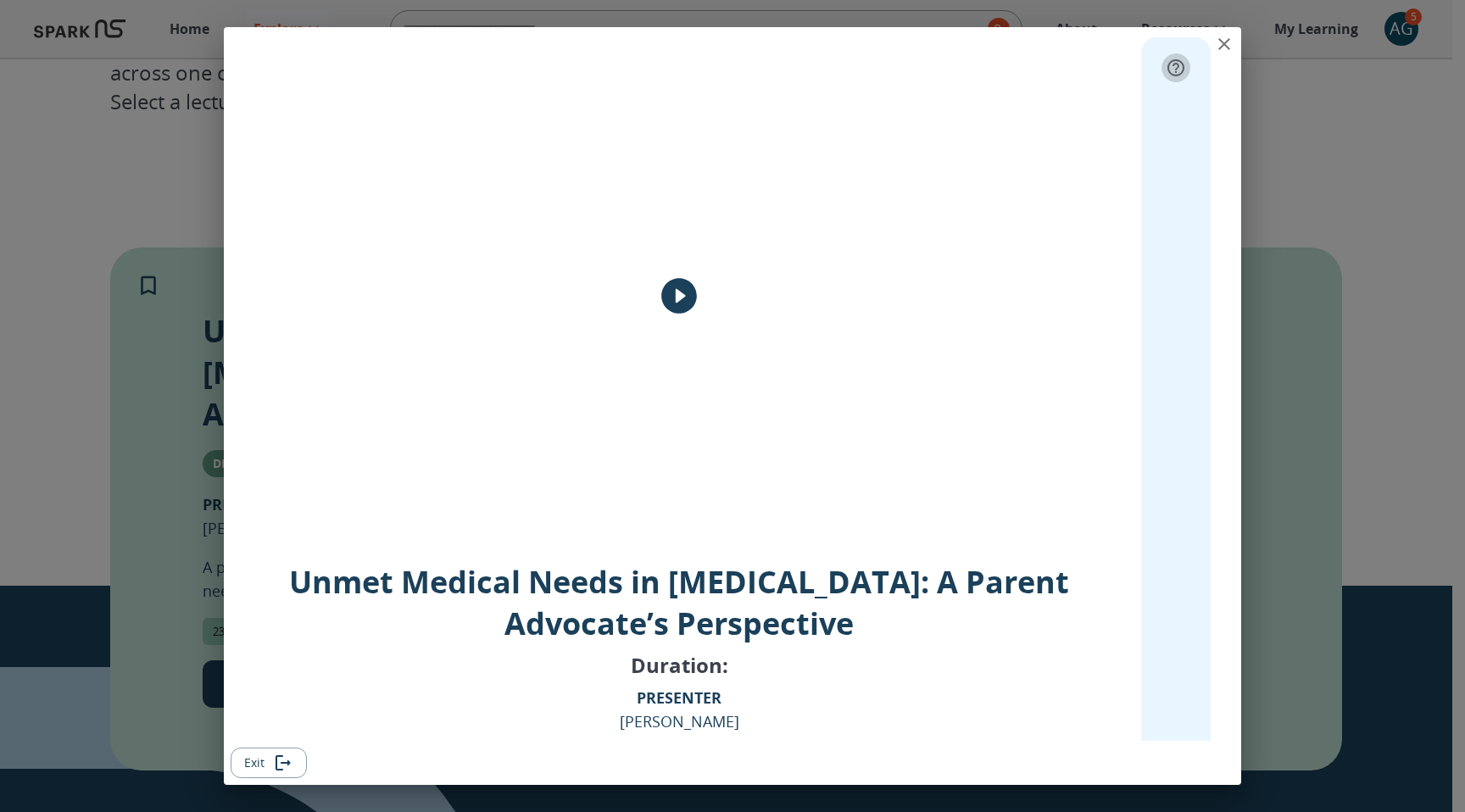
click at [1166, 70] on icon "expand" at bounding box center [1176, 68] width 20 height 20
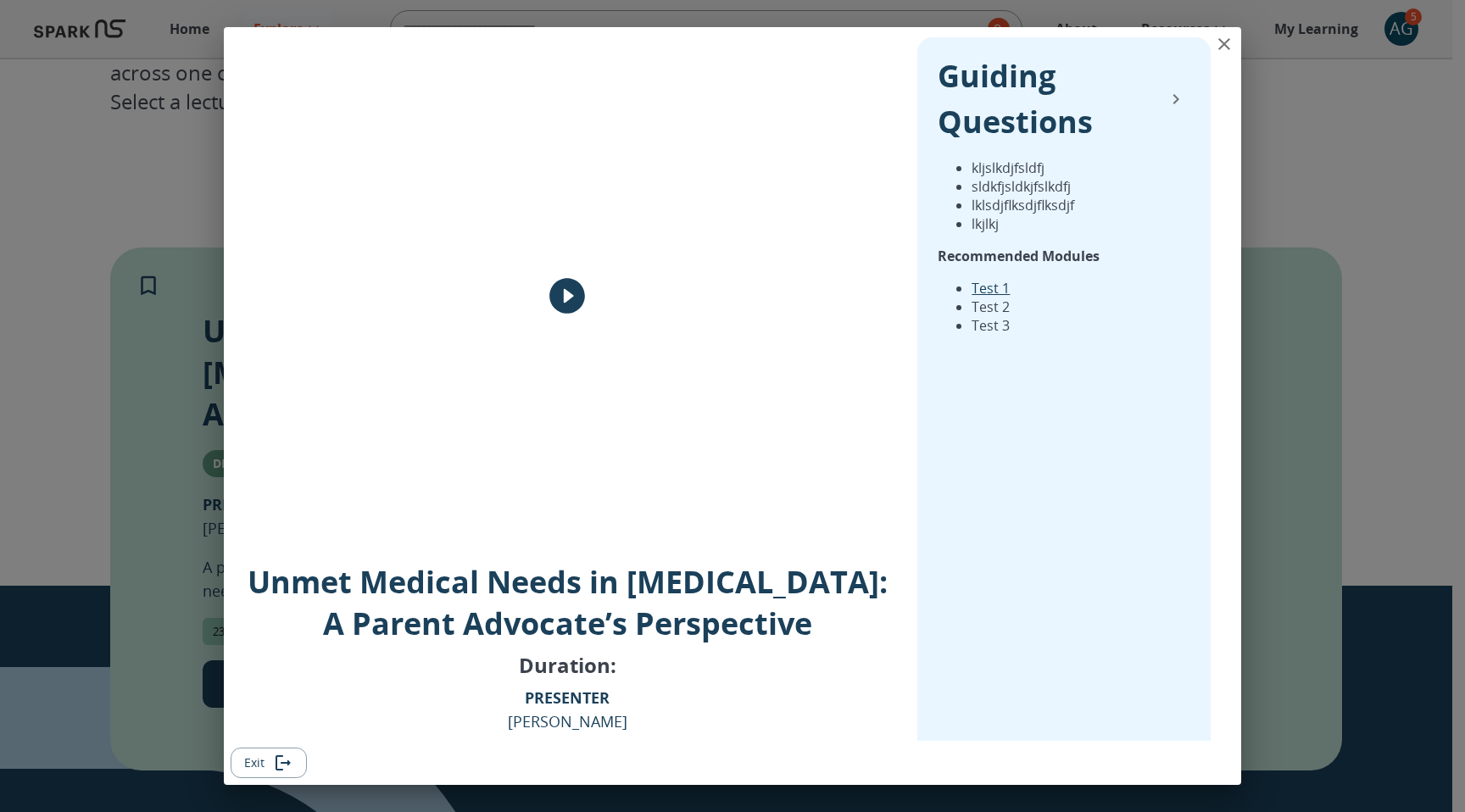
click at [1166, 98] on icon "collapse" at bounding box center [1176, 99] width 20 height 20
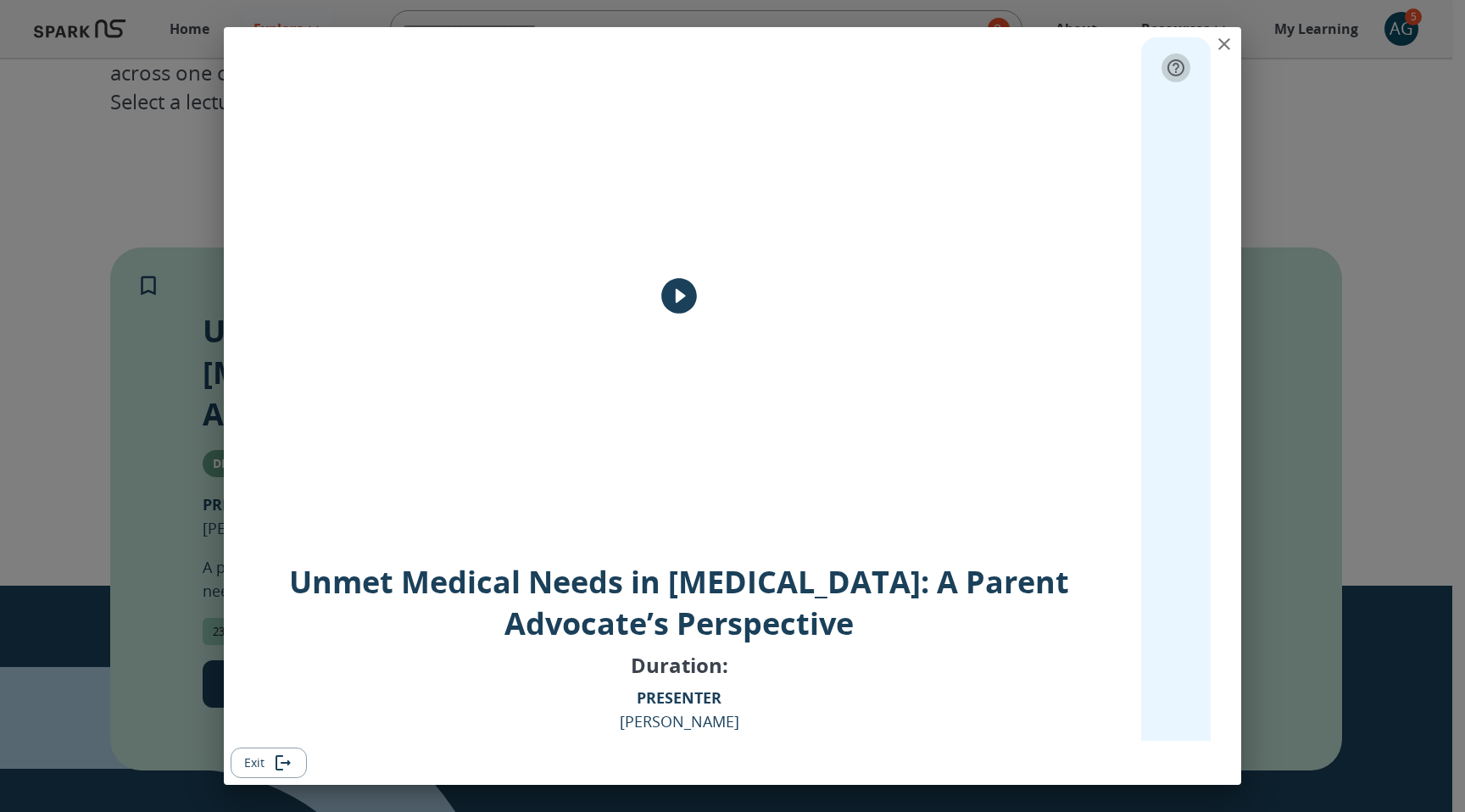
click at [1166, 62] on icon "expand" at bounding box center [1176, 68] width 20 height 20
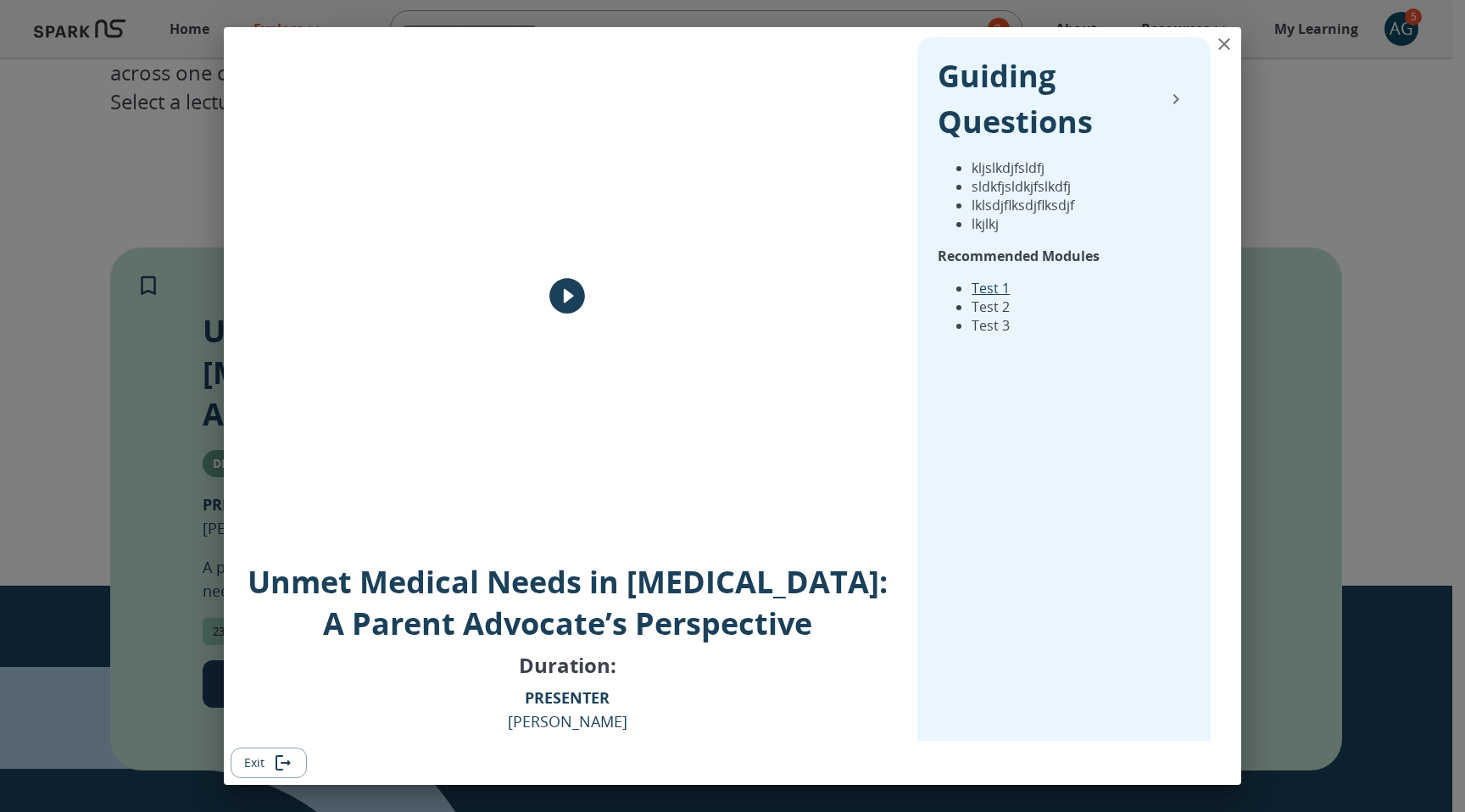
click at [1166, 97] on icon "collapse" at bounding box center [1176, 99] width 20 height 20
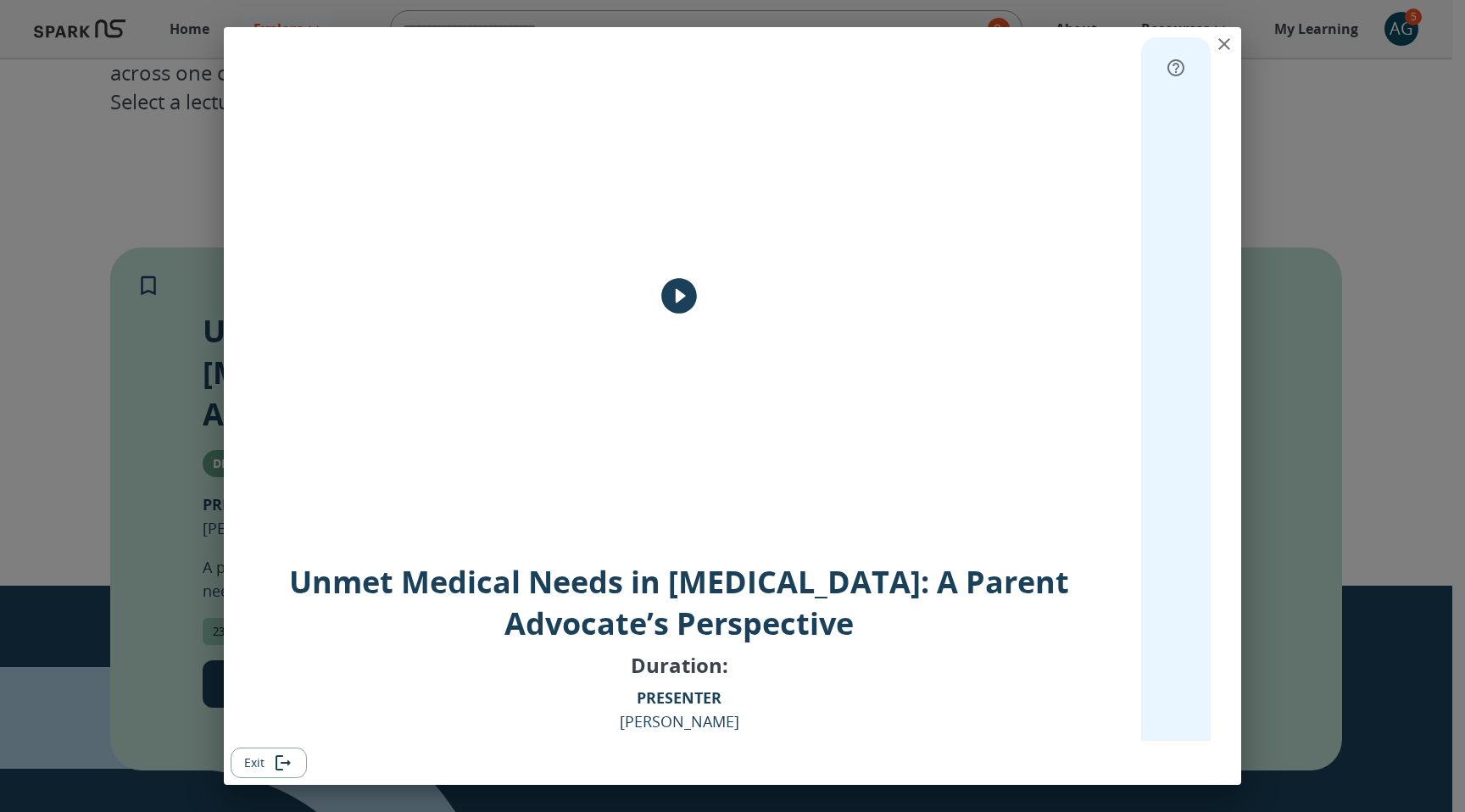
click at [1166, 70] on icon "expand" at bounding box center [1176, 68] width 20 height 20
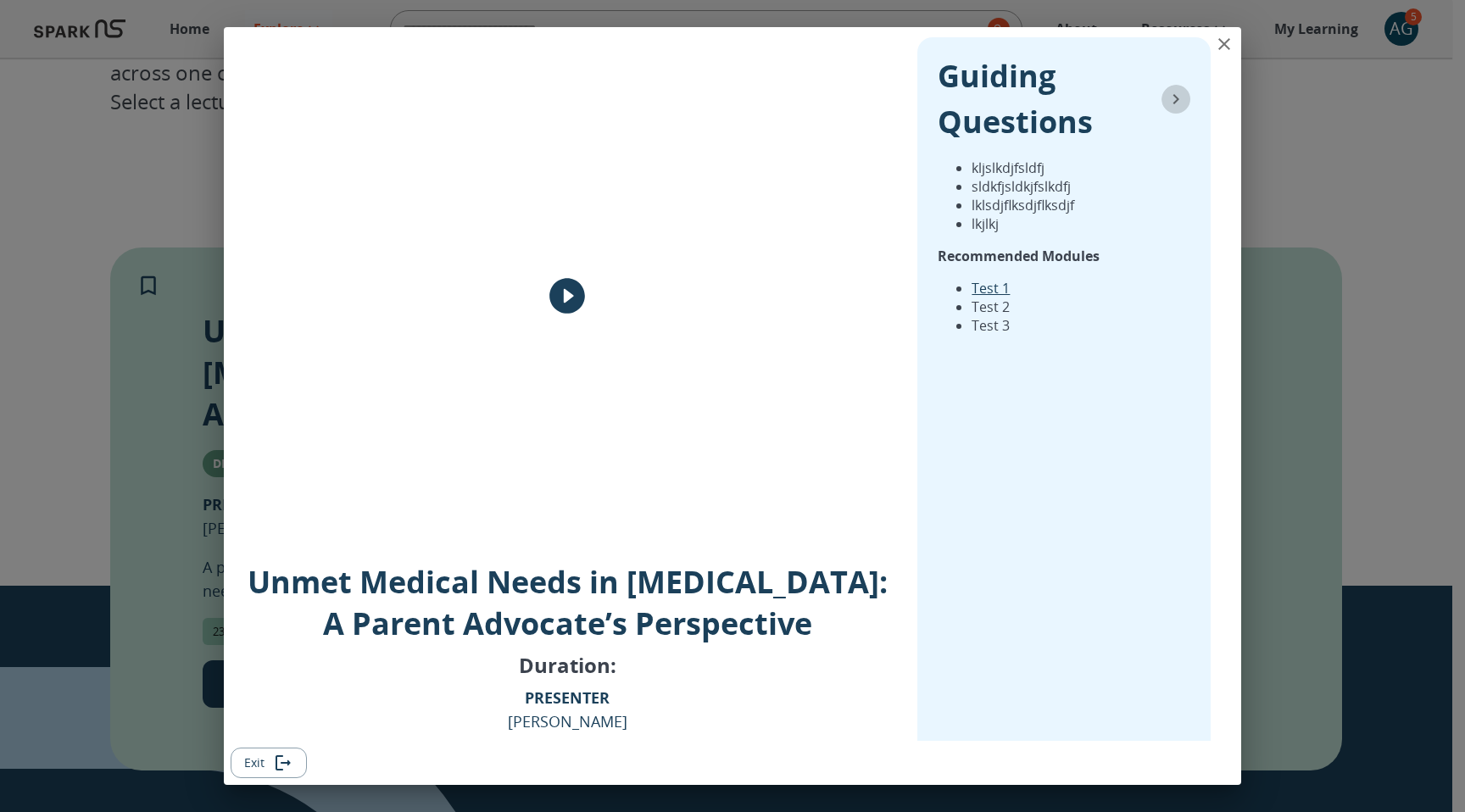
click at [1166, 98] on icon "collapse" at bounding box center [1176, 99] width 20 height 20
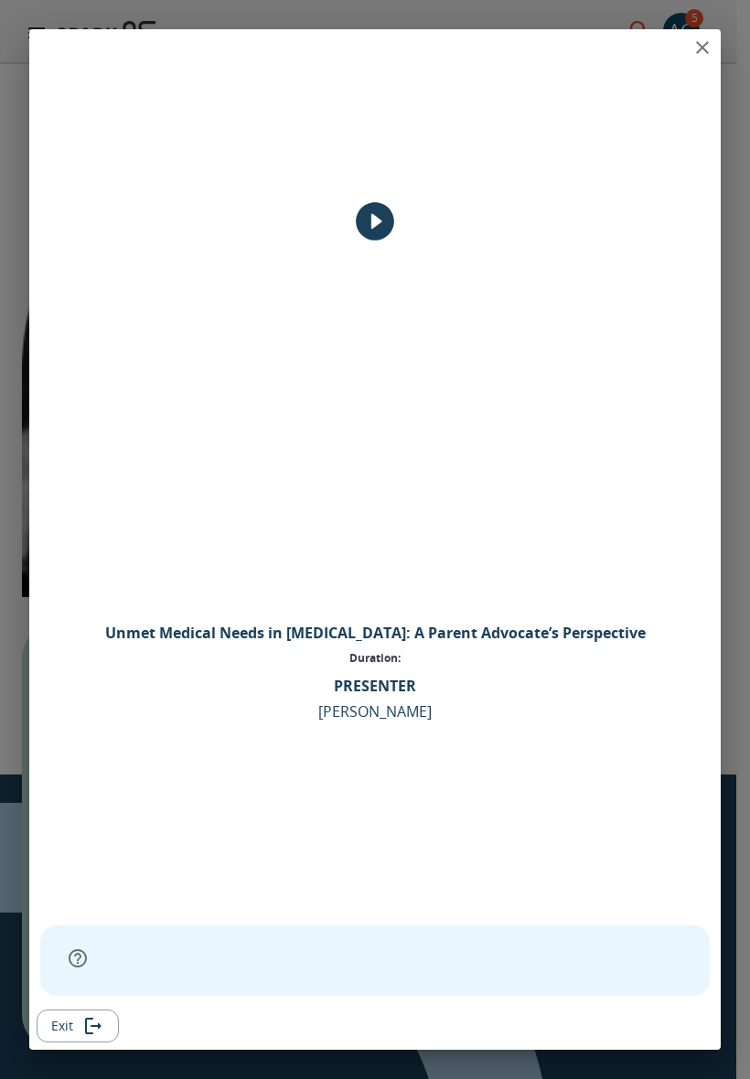
scroll to position [217, 0]
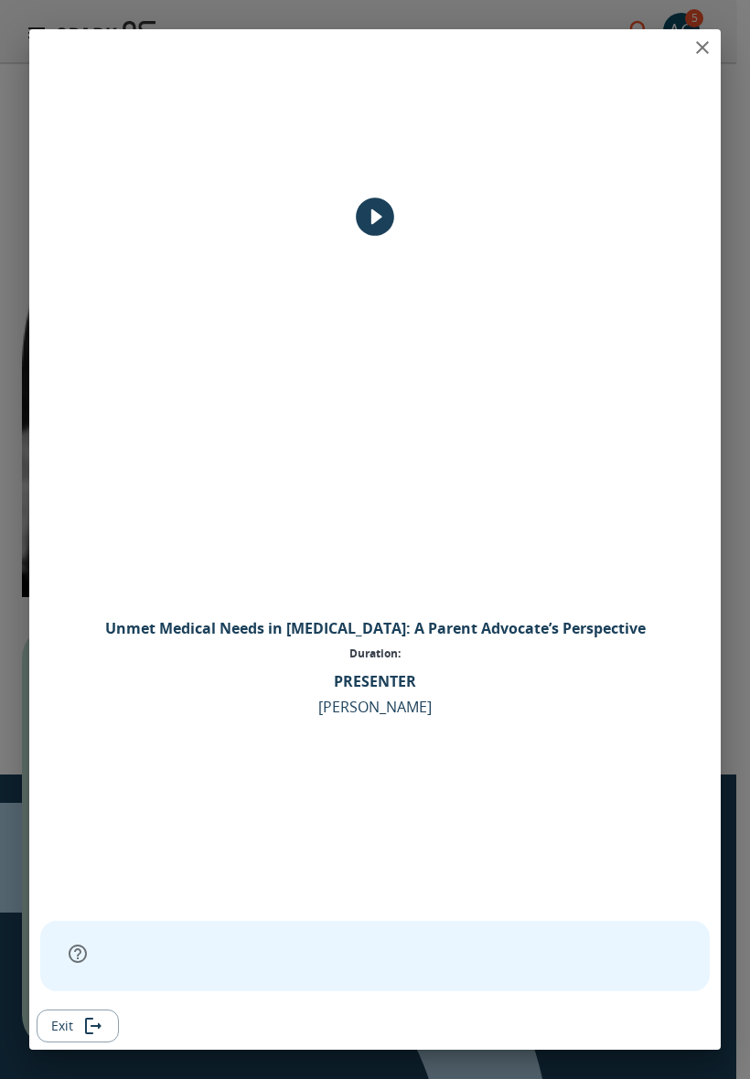
click at [80, 875] on icon "expand" at bounding box center [78, 954] width 22 height 22
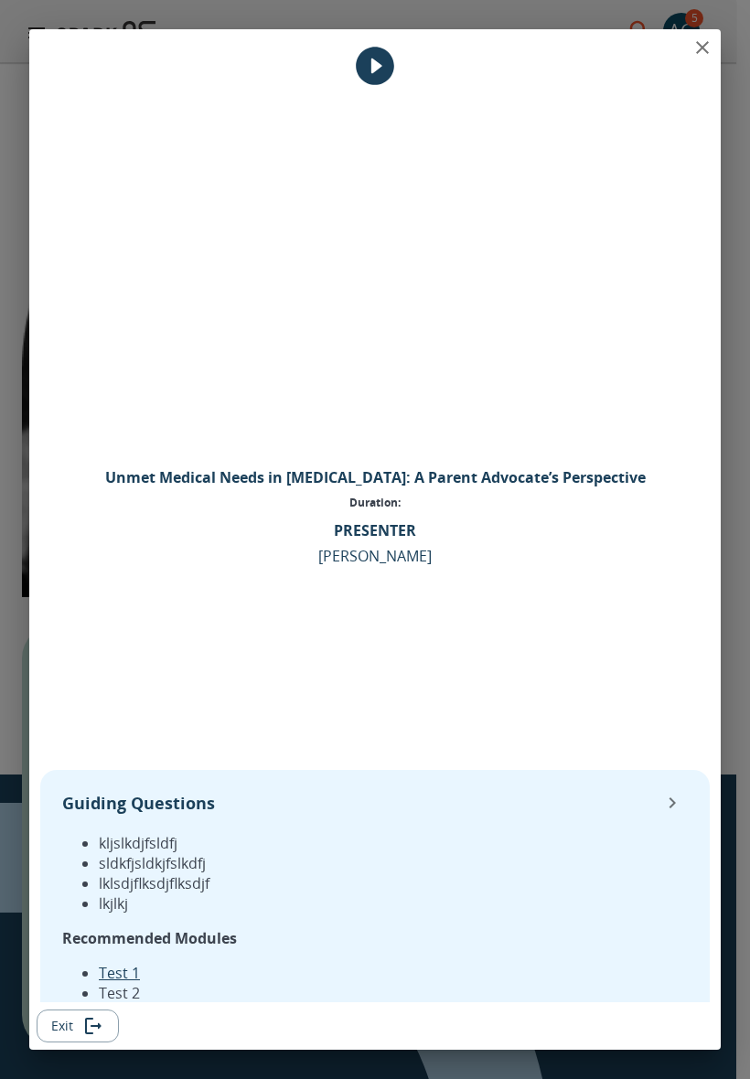
scroll to position [432, 0]
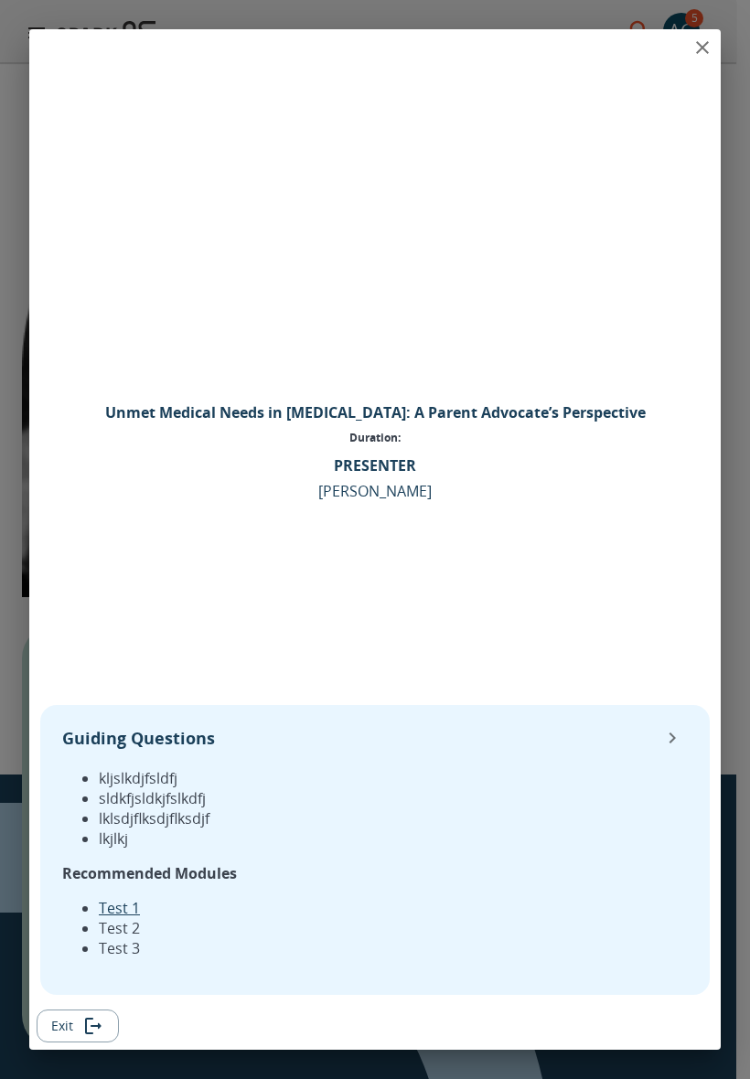
click at [673, 737] on icon "collapse" at bounding box center [672, 737] width 6 height 11
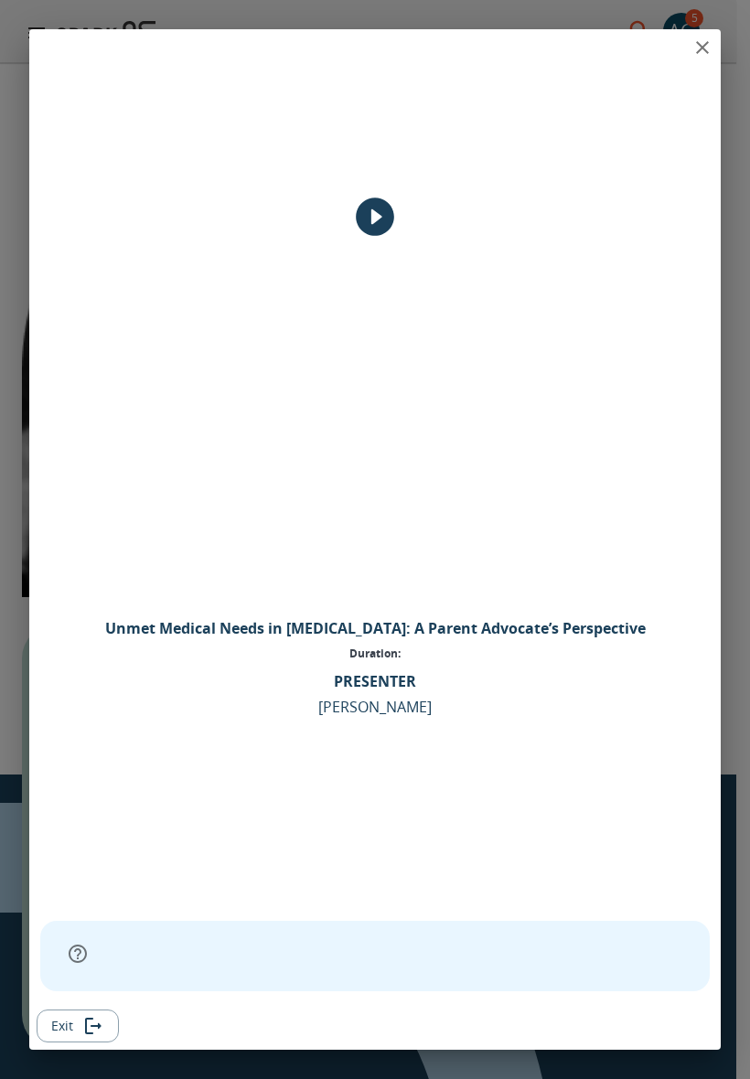
scroll to position [0, 0]
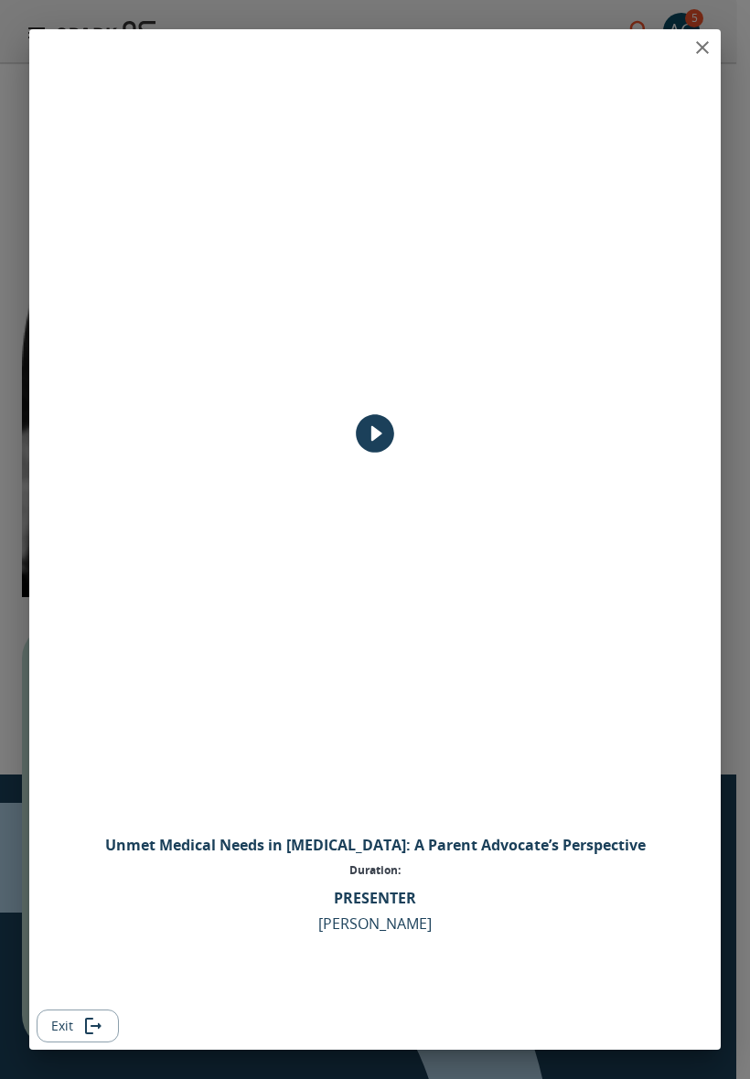
click at [704, 48] on icon "close" at bounding box center [702, 48] width 22 height 22
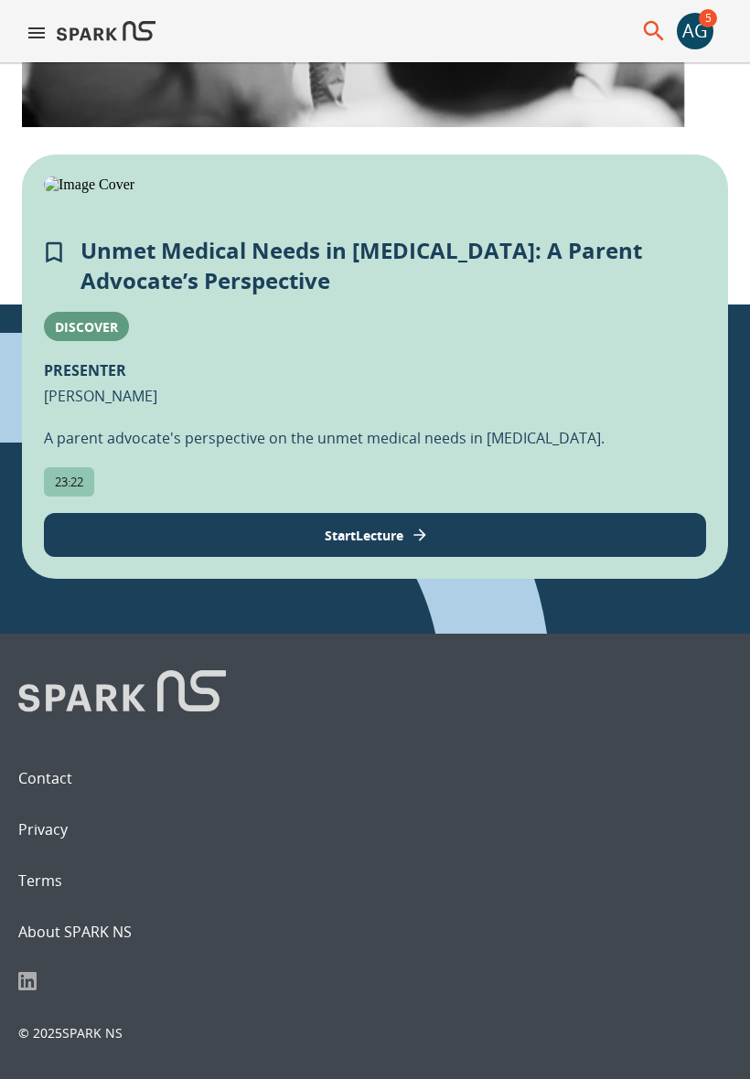
scroll to position [628, 0]
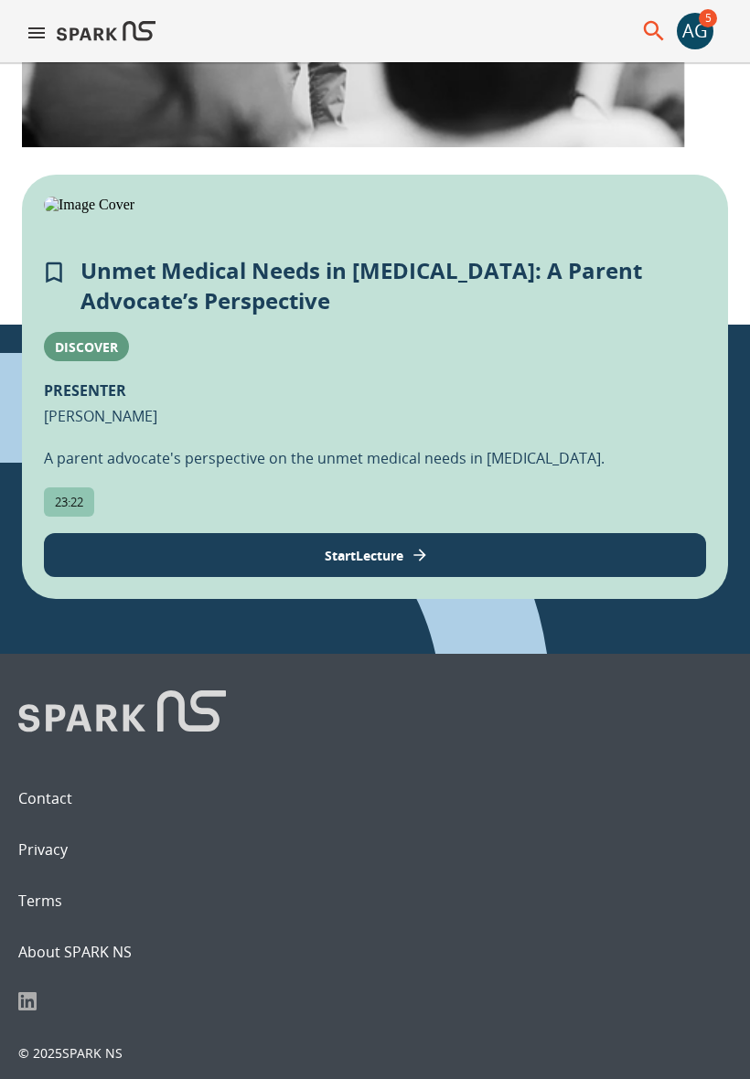
click at [283, 577] on button "Start Lecture" at bounding box center [375, 555] width 662 height 44
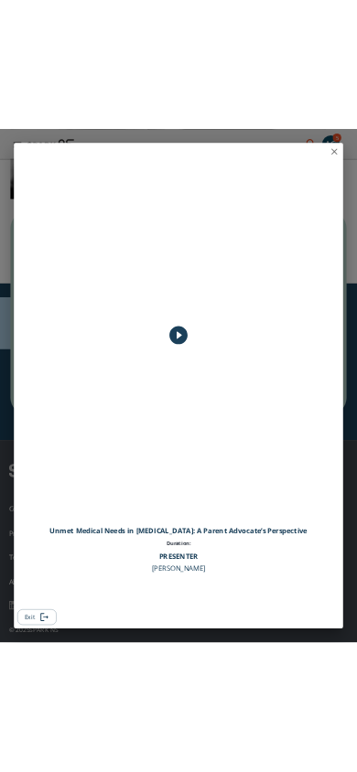
scroll to position [721, 0]
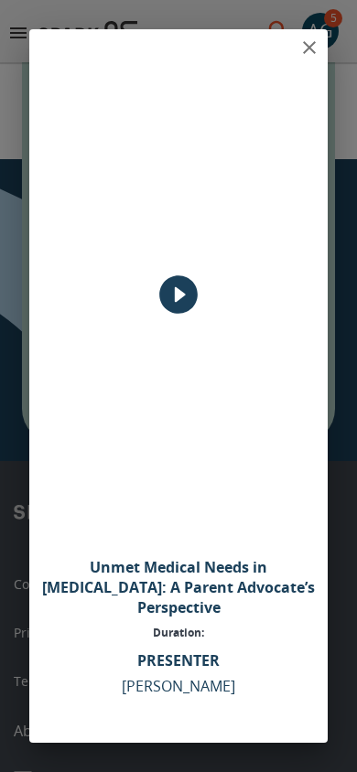
click at [311, 50] on icon "close" at bounding box center [309, 48] width 22 height 22
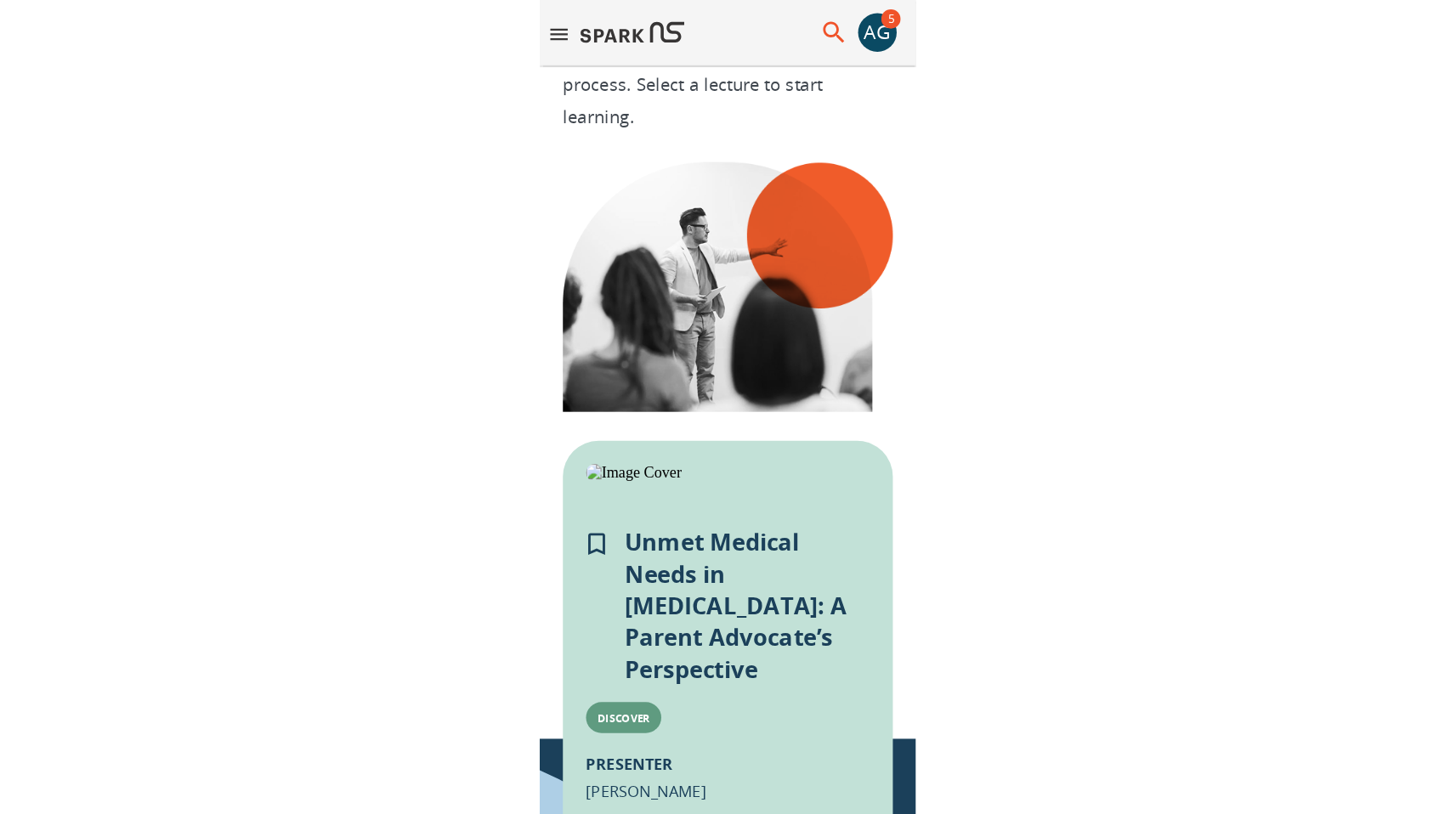
scroll to position [0, 0]
